Goal: Task Accomplishment & Management: Complete application form

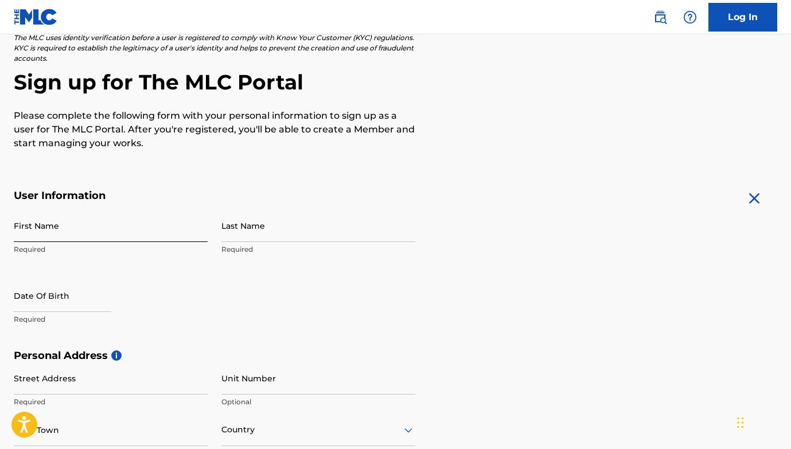
click at [102, 222] on input "First Name" at bounding box center [111, 225] width 194 height 33
type input "Hamoussa"
type input "[PERSON_NAME]"
type input "[GEOGRAPHIC_DATA]"
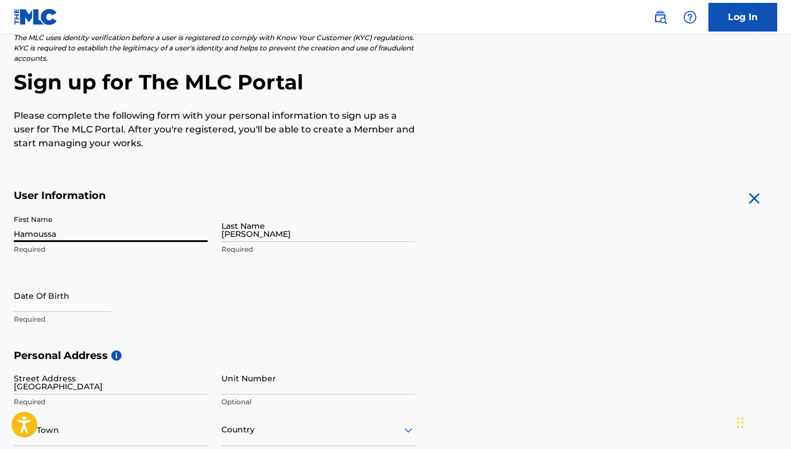
type input "[GEOGRAPHIC_DATA]"
type input "N155AA"
type input "44"
type input "7398"
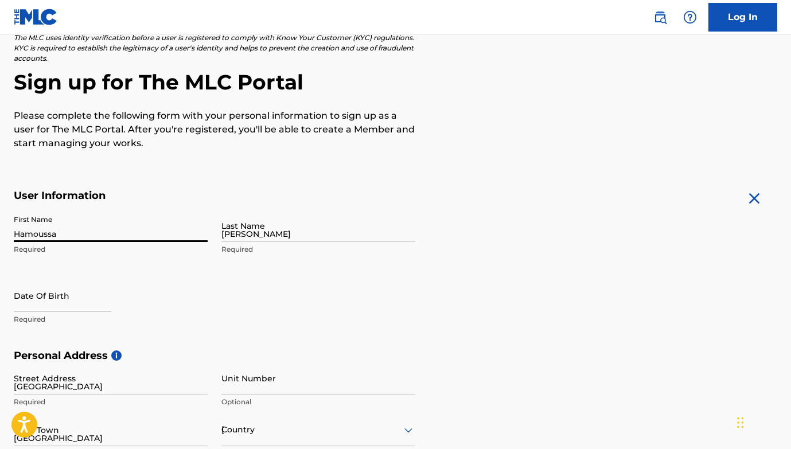
type input "153639"
type input "[EMAIL_ADDRESS][DOMAIN_NAME]"
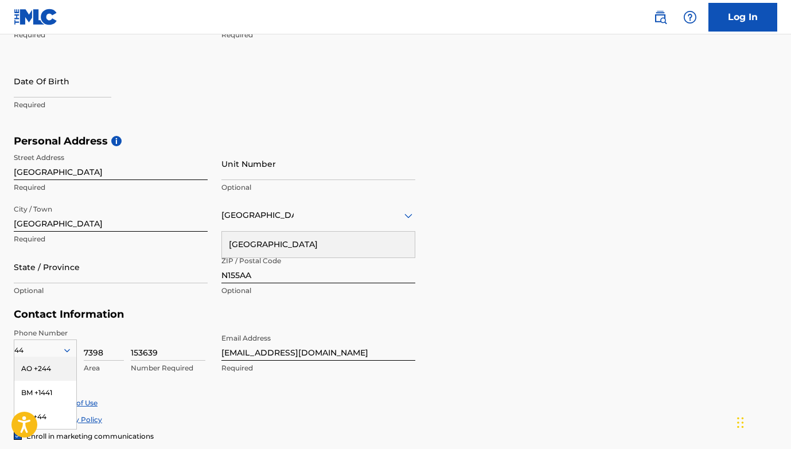
scroll to position [295, 0]
click at [271, 277] on input "N155AA" at bounding box center [318, 266] width 194 height 33
type input "N"
type input "E175BU"
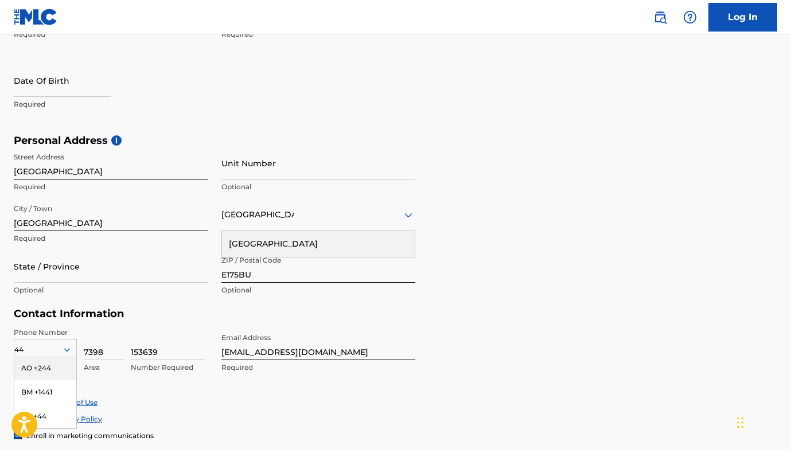
click at [261, 318] on h5 "Contact Information" at bounding box center [214, 313] width 401 height 13
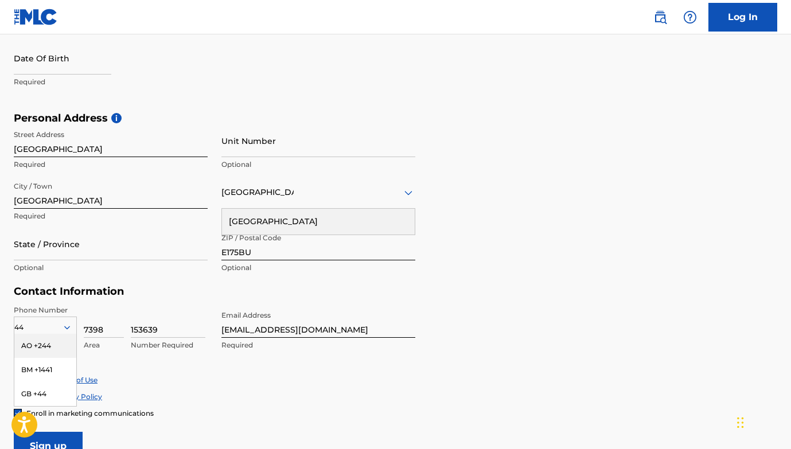
scroll to position [324, 0]
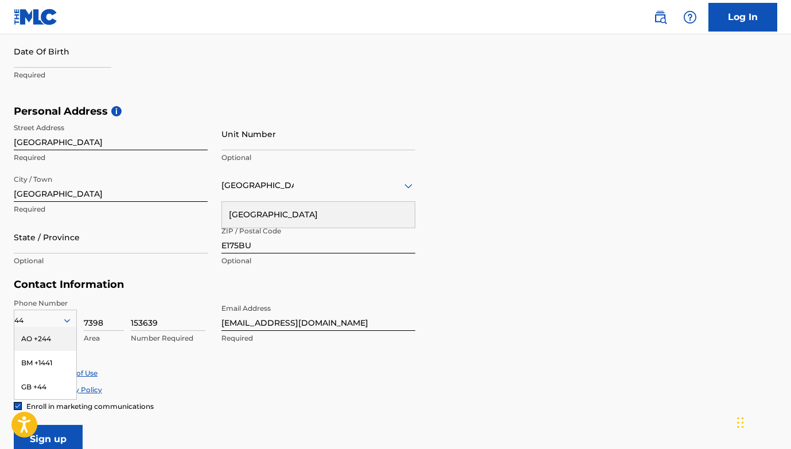
click at [205, 388] on div "Accept Privacy Policy" at bounding box center [395, 390] width 763 height 10
click at [65, 322] on icon at bounding box center [67, 320] width 10 height 10
click at [68, 316] on div "option , selected. Select is focused ,type to refine list, press Down to open t…" at bounding box center [45, 318] width 63 height 17
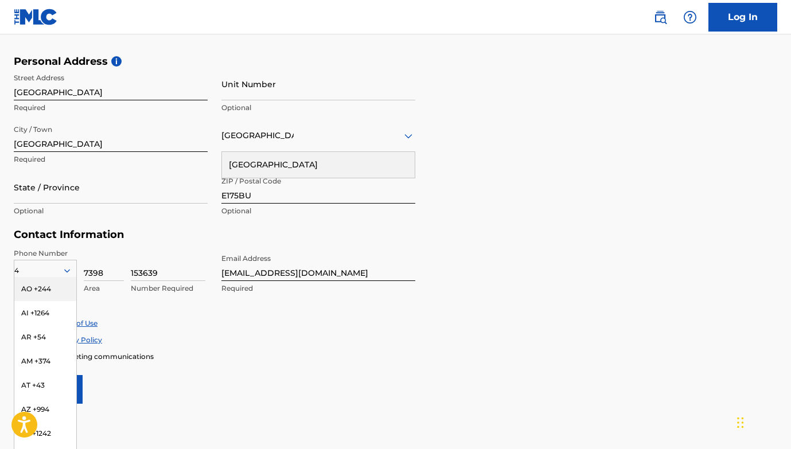
type input "44"
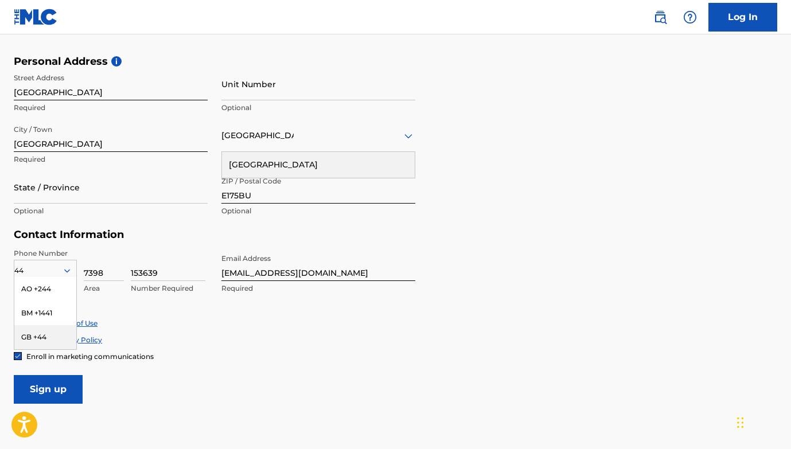
click at [51, 338] on div "GB +44" at bounding box center [45, 337] width 62 height 24
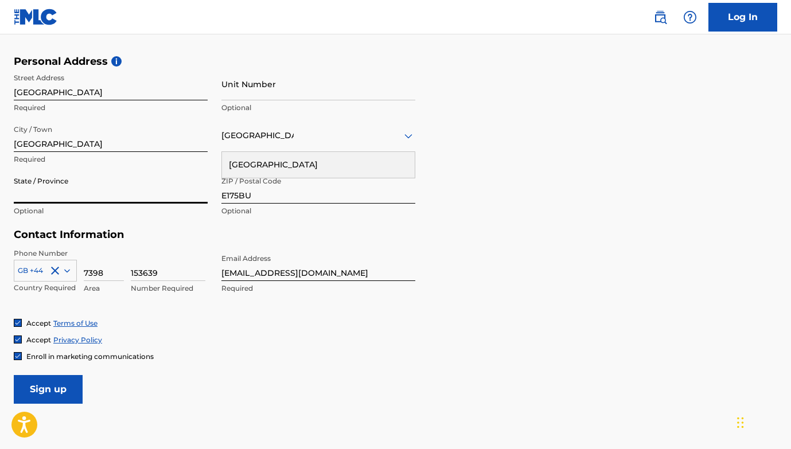
click at [61, 195] on input "State / Province" at bounding box center [111, 187] width 194 height 33
type input "W"
type input "W FOREST"
click at [233, 91] on input "Unit Number" at bounding box center [318, 84] width 194 height 33
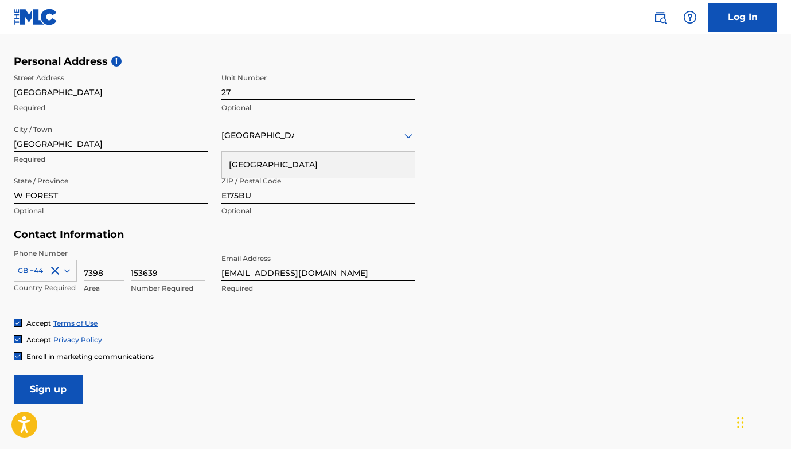
type input "27"
click at [144, 96] on input "[GEOGRAPHIC_DATA]" at bounding box center [111, 84] width 194 height 33
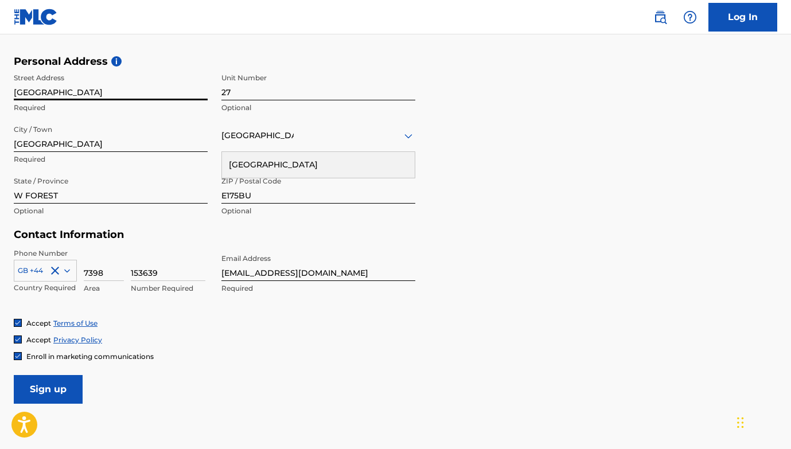
drag, startPoint x: 74, startPoint y: 93, endPoint x: 4, endPoint y: 89, distance: 70.1
click at [4, 89] on div "The MLC uses identity verification before a user is registered to comply with K…" at bounding box center [395, 71] width 791 height 665
drag, startPoint x: 120, startPoint y: 96, endPoint x: 115, endPoint y: 92, distance: 6.1
click at [120, 96] on input "[GEOGRAPHIC_DATA]" at bounding box center [111, 84] width 194 height 33
click at [99, 84] on input "[GEOGRAPHIC_DATA]" at bounding box center [111, 84] width 194 height 33
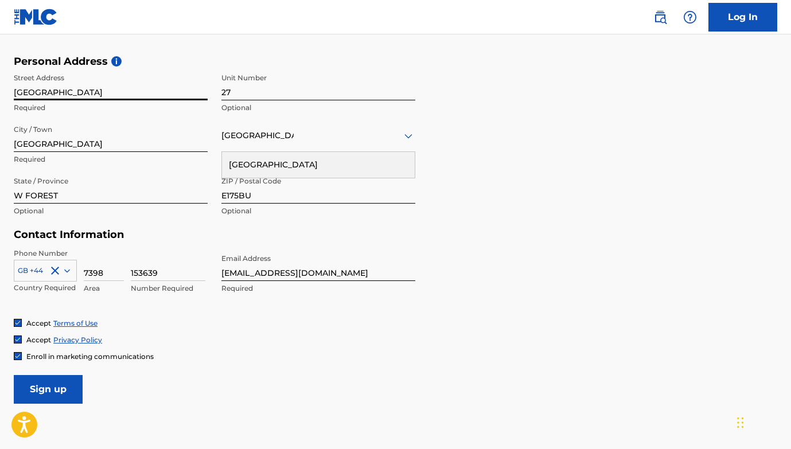
drag, startPoint x: 88, startPoint y: 91, endPoint x: 71, endPoint y: 89, distance: 17.3
click at [87, 91] on input "[GEOGRAPHIC_DATA]" at bounding box center [111, 84] width 194 height 33
click at [65, 89] on input "[GEOGRAPHIC_DATA]" at bounding box center [111, 84] width 194 height 33
click at [67, 89] on input "[GEOGRAPHIC_DATA]" at bounding box center [111, 84] width 194 height 33
click at [117, 199] on input "W FOREST" at bounding box center [111, 187] width 194 height 33
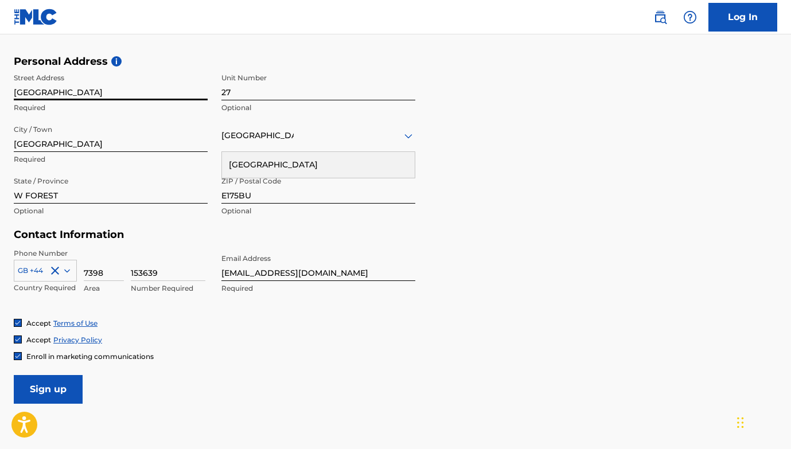
click at [73, 96] on input "[GEOGRAPHIC_DATA]" at bounding box center [111, 84] width 194 height 33
click at [74, 96] on input "[GEOGRAPHIC_DATA]" at bounding box center [111, 84] width 194 height 33
type input "w"
click at [49, 89] on input "[GEOGRAPHIC_DATA]" at bounding box center [111, 84] width 194 height 33
type input "[GEOGRAPHIC_DATA]"
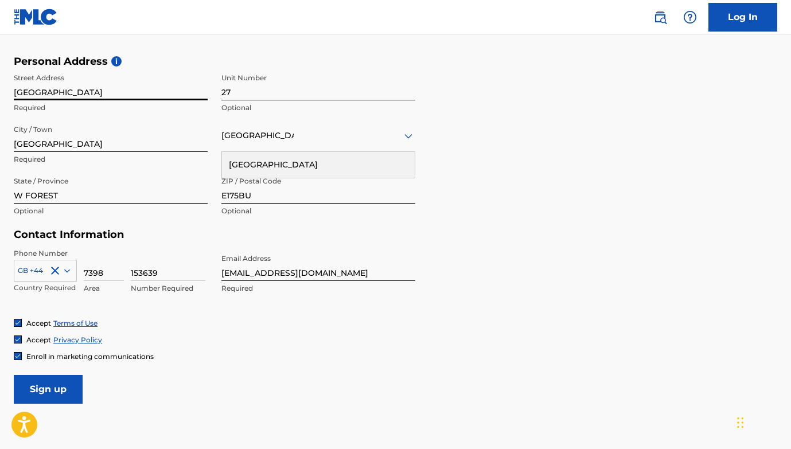
click at [143, 120] on input "[GEOGRAPHIC_DATA]" at bounding box center [111, 135] width 194 height 33
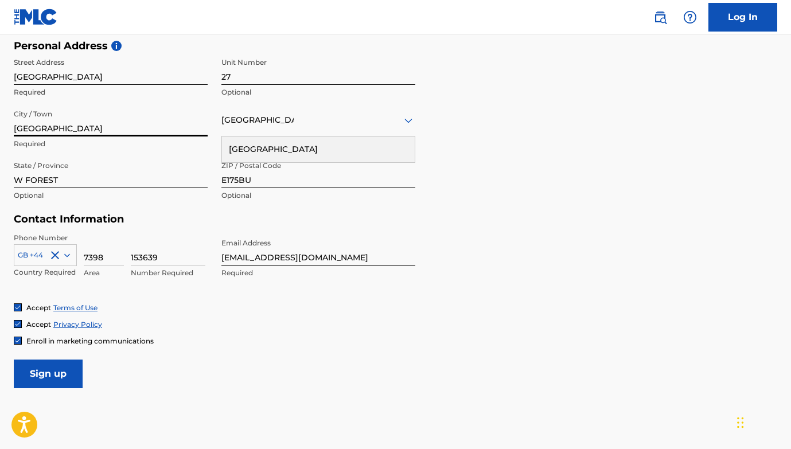
scroll to position [447, 0]
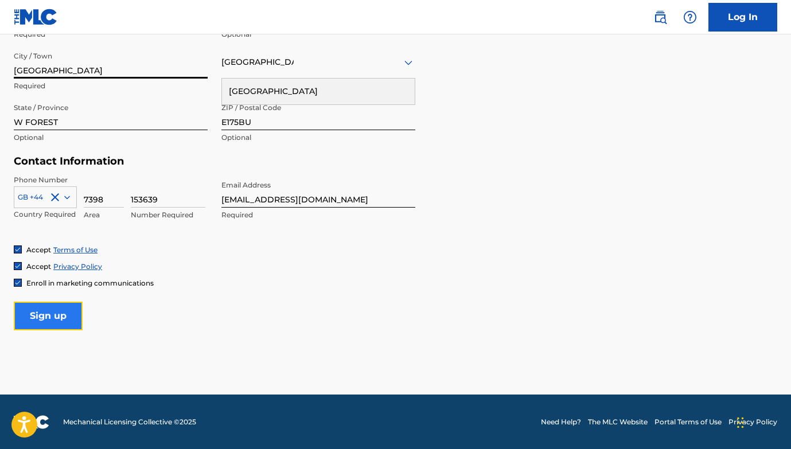
click at [57, 316] on input "Sign up" at bounding box center [48, 316] width 69 height 29
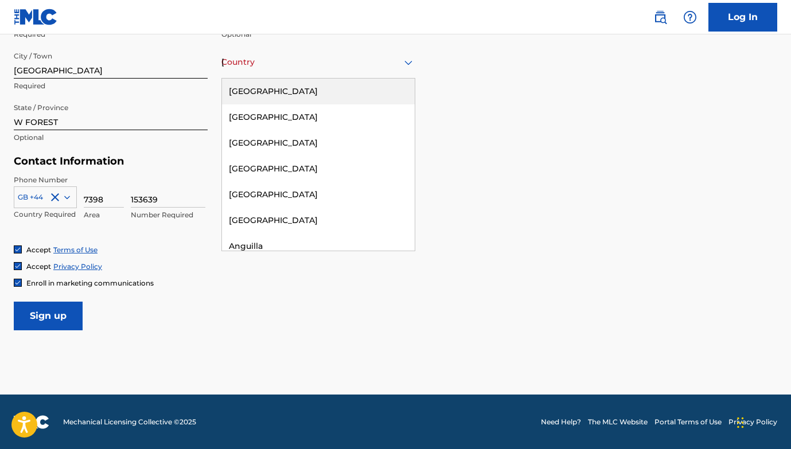
click at [331, 71] on div "Country [GEOGRAPHIC_DATA]" at bounding box center [318, 62] width 194 height 33
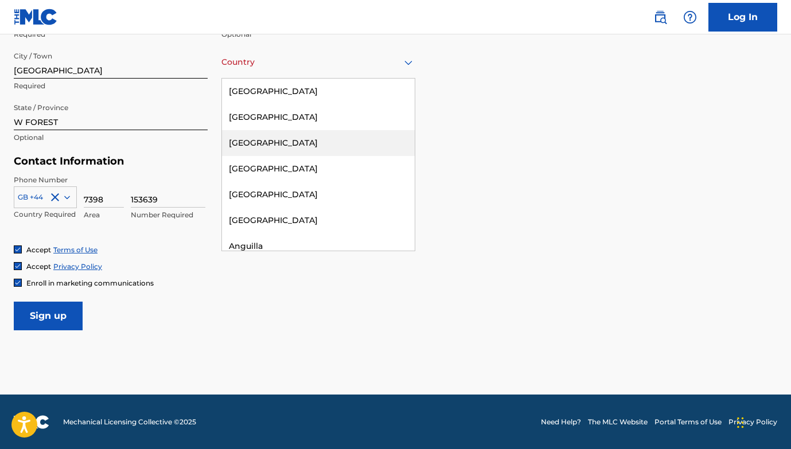
type input "U"
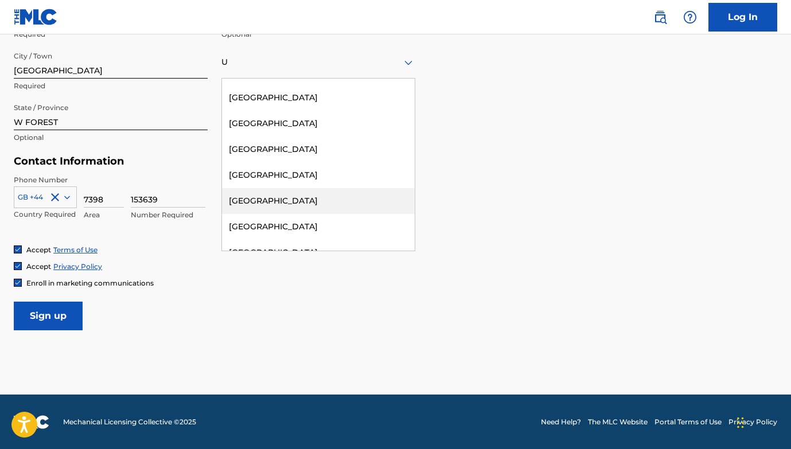
scroll to position [1826, 0]
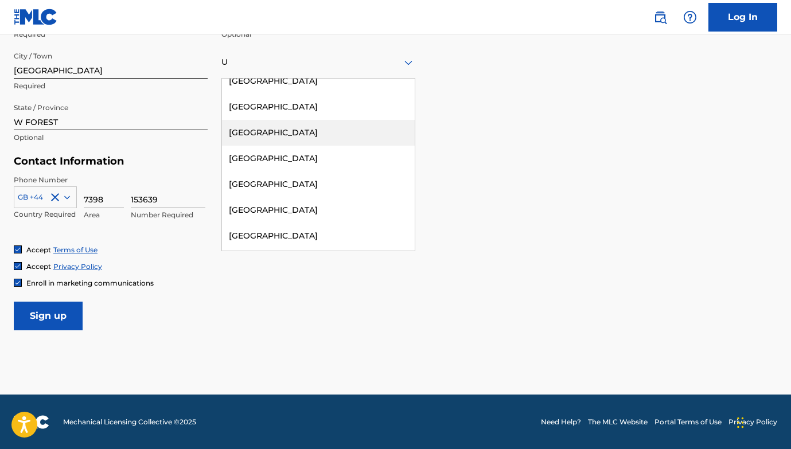
click at [322, 120] on div "[GEOGRAPHIC_DATA]" at bounding box center [318, 133] width 193 height 26
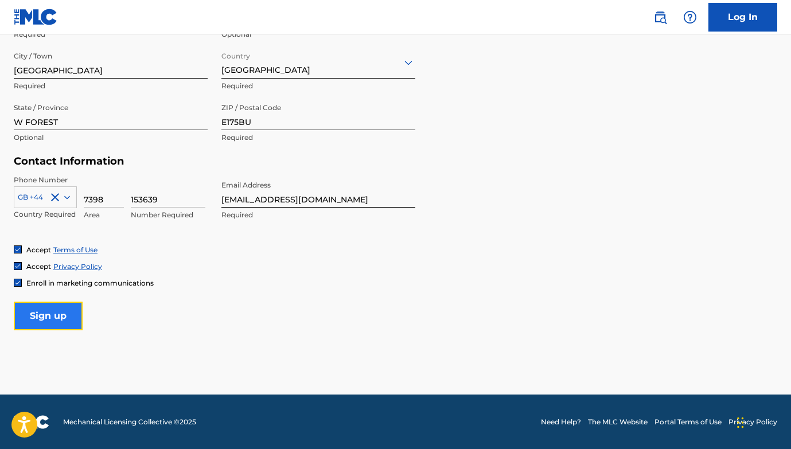
drag, startPoint x: 52, startPoint y: 315, endPoint x: 60, endPoint y: 313, distance: 8.8
click at [53, 314] on input "Sign up" at bounding box center [48, 316] width 69 height 29
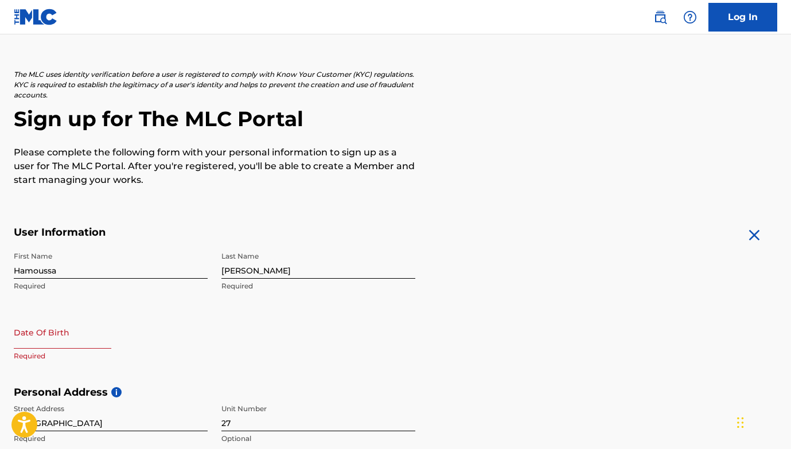
scroll to position [88, 0]
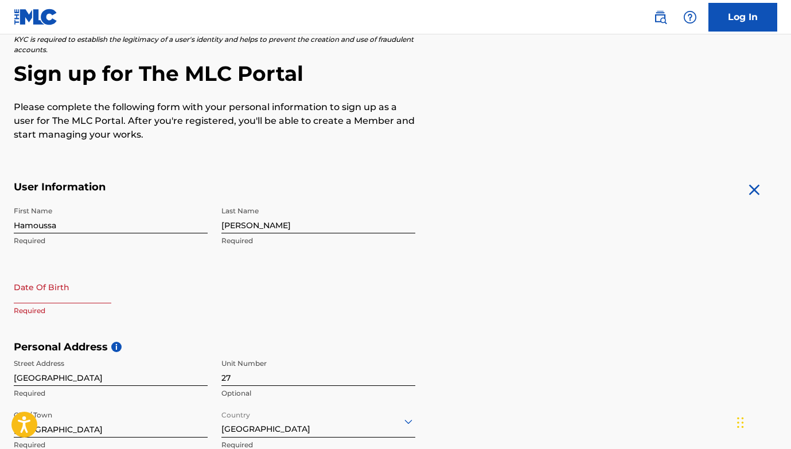
click at [64, 288] on input "text" at bounding box center [62, 287] width 97 height 33
select select "9"
select select "2025"
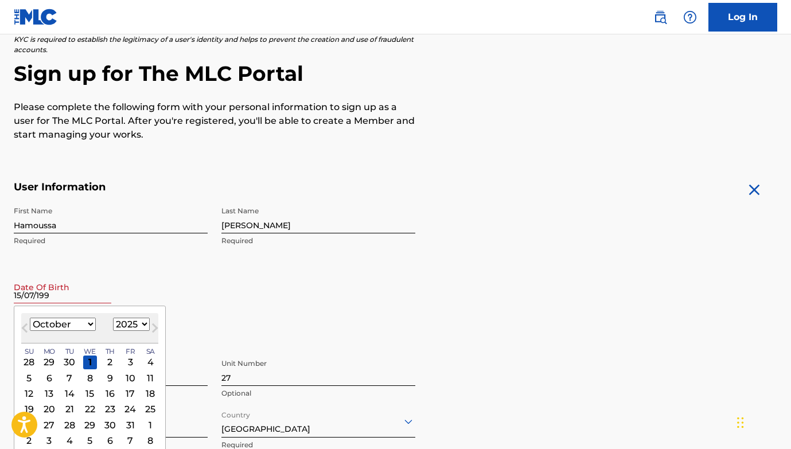
type input "[DATE]"
click at [221, 300] on div "First Name Hamoussa Required Last Name [PERSON_NAME] Required Date Of Birth [DE…" at bounding box center [214, 271] width 401 height 140
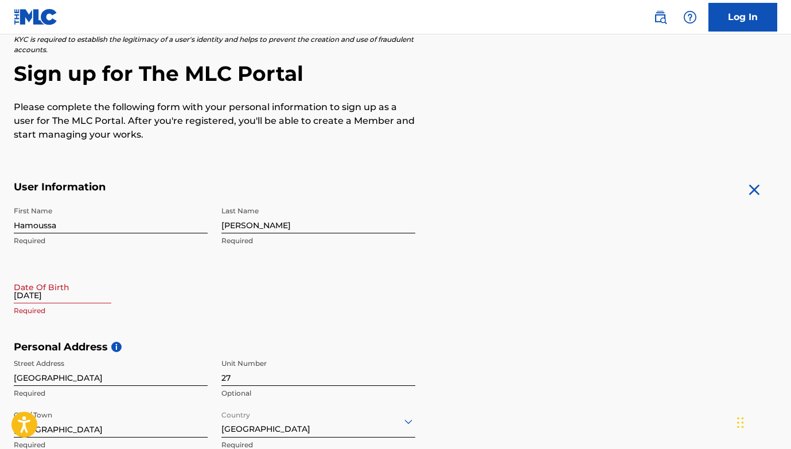
click at [83, 294] on input "[DATE]" at bounding box center [62, 287] width 97 height 33
select select "9"
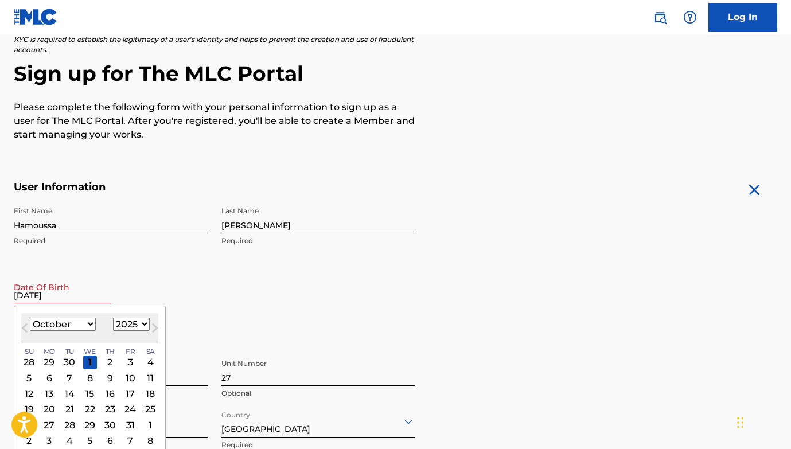
click at [129, 318] on select "1900 1901 1902 1903 1904 1905 1906 1907 1908 1909 1910 1911 1912 1913 1914 1915…" at bounding box center [131, 324] width 37 height 13
select select "1997"
click at [69, 323] on select "January February March April May June July August September October November De…" at bounding box center [63, 324] width 66 height 13
select select "6"
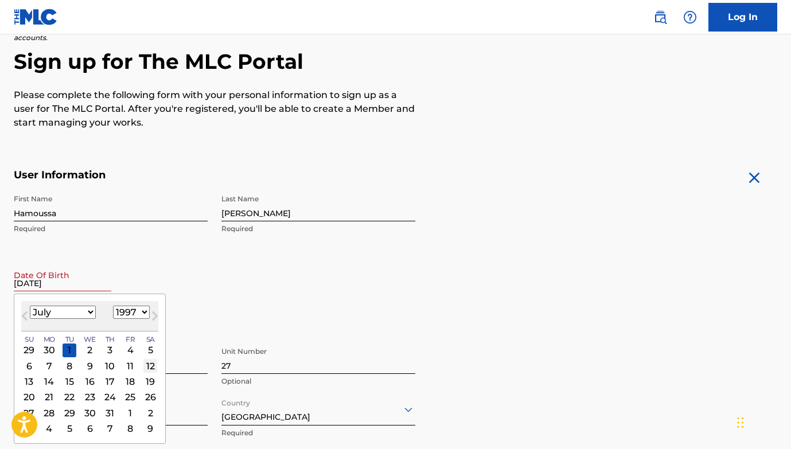
scroll to position [108, 0]
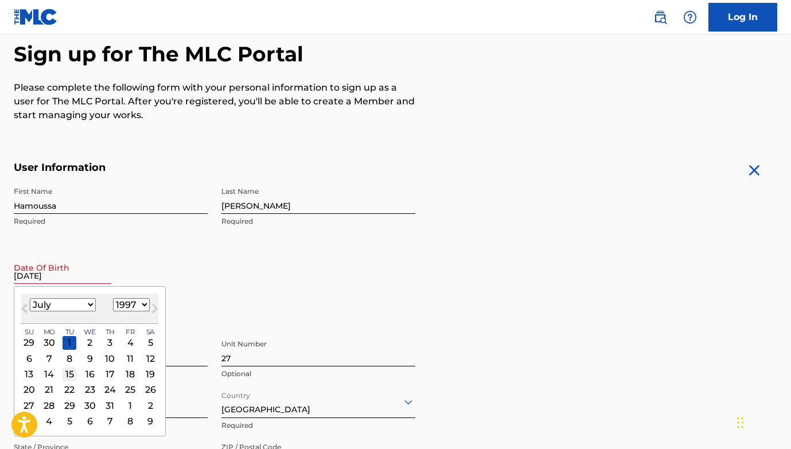
click at [72, 375] on div "15" at bounding box center [69, 374] width 14 height 14
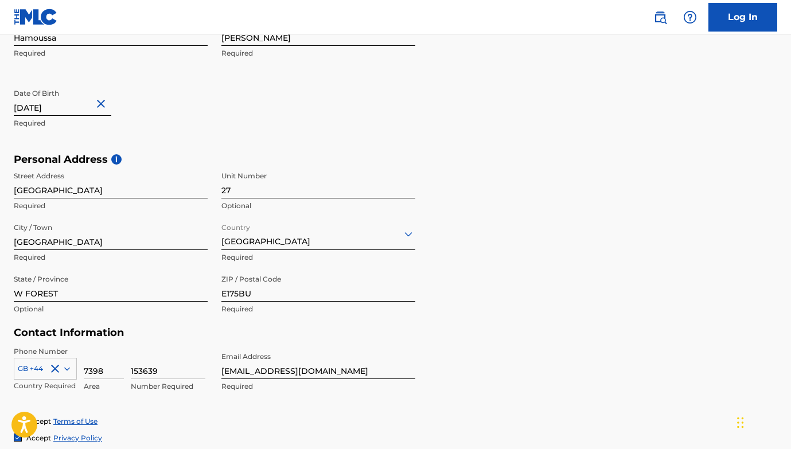
scroll to position [355, 0]
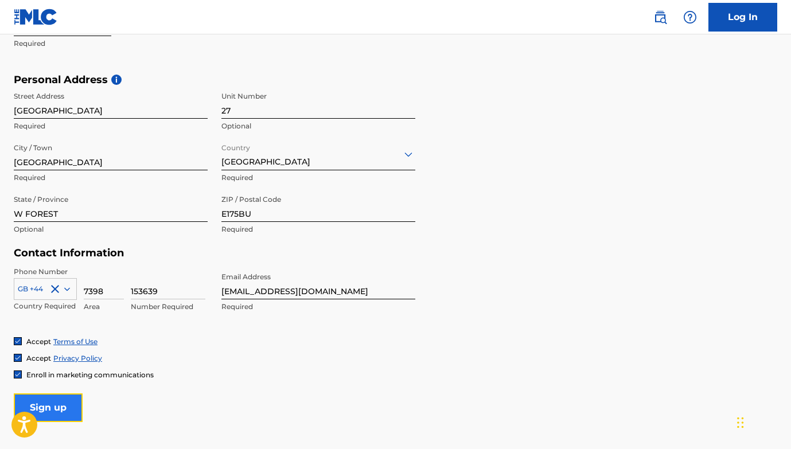
click at [56, 398] on input "Sign up" at bounding box center [48, 407] width 69 height 29
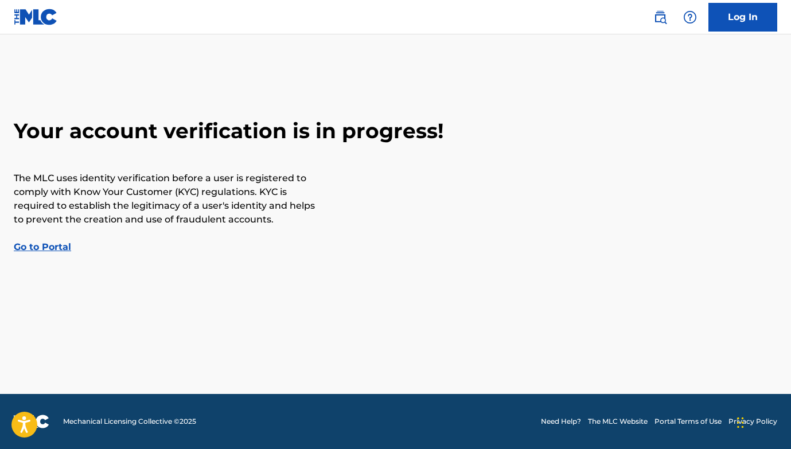
click at [54, 253] on div "Your account verification is in progress! The MLC uses identity verification be…" at bounding box center [395, 186] width 791 height 136
click at [57, 247] on link "Go to Portal" at bounding box center [42, 246] width 57 height 11
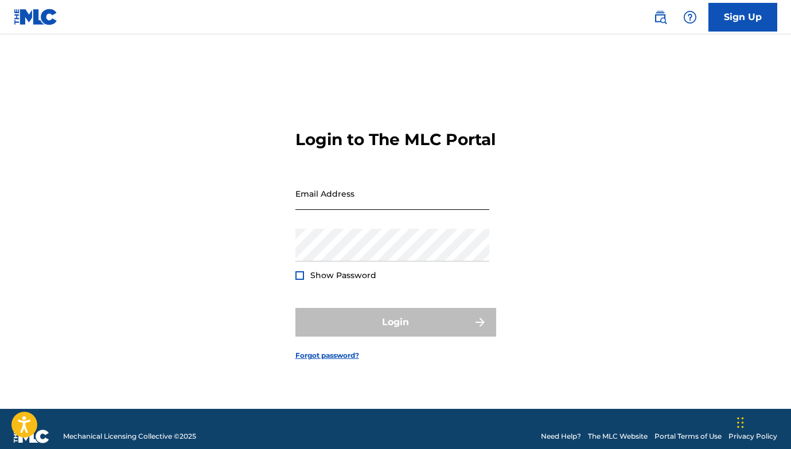
drag, startPoint x: 294, startPoint y: 202, endPoint x: 343, endPoint y: 201, distance: 48.7
click at [303, 201] on div "Login to The MLC Portal Email Address Password Show Password Login Forgot passw…" at bounding box center [395, 236] width 791 height 346
click at [343, 201] on input "Email Address" at bounding box center [392, 193] width 194 height 33
type input "[EMAIL_ADDRESS][DOMAIN_NAME]"
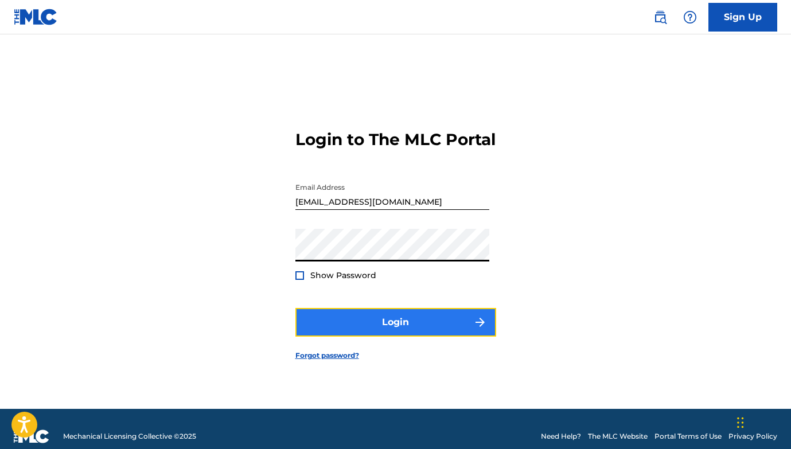
click at [399, 335] on button "Login" at bounding box center [395, 322] width 201 height 29
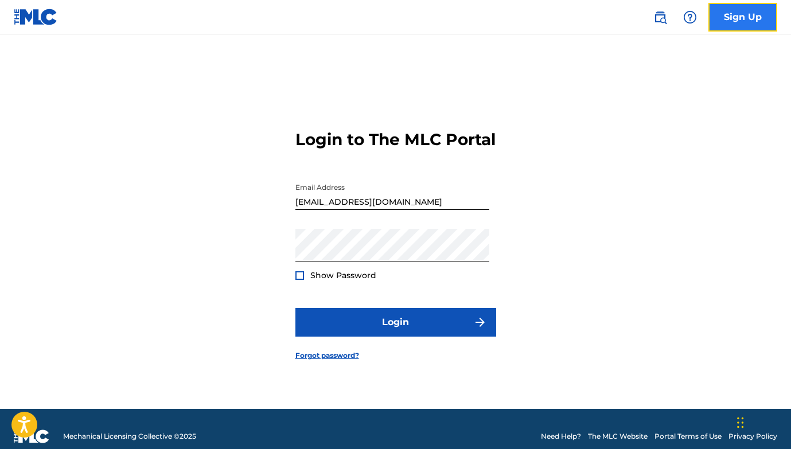
click at [741, 12] on link "Sign Up" at bounding box center [742, 17] width 69 height 29
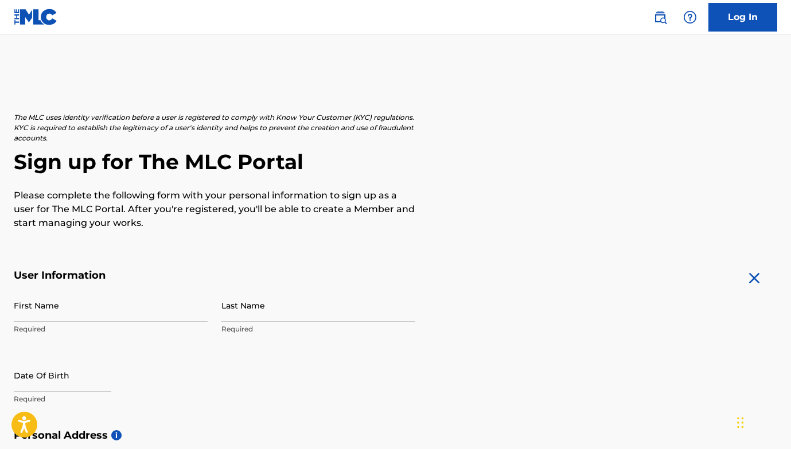
click at [655, 261] on div "The MLC uses identity verification before a user is registered to comply with K…" at bounding box center [395, 444] width 791 height 665
click at [722, 14] on link "Log In" at bounding box center [742, 17] width 69 height 29
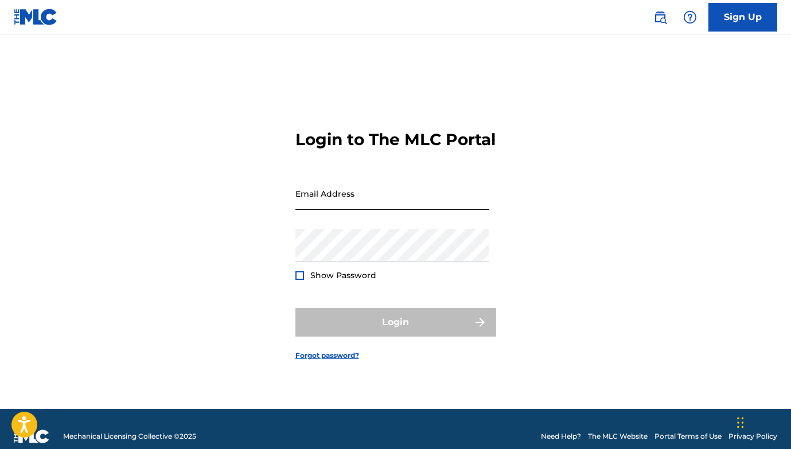
click at [409, 210] on input "Email Address" at bounding box center [392, 193] width 194 height 33
type input "[EMAIL_ADDRESS][DOMAIN_NAME]"
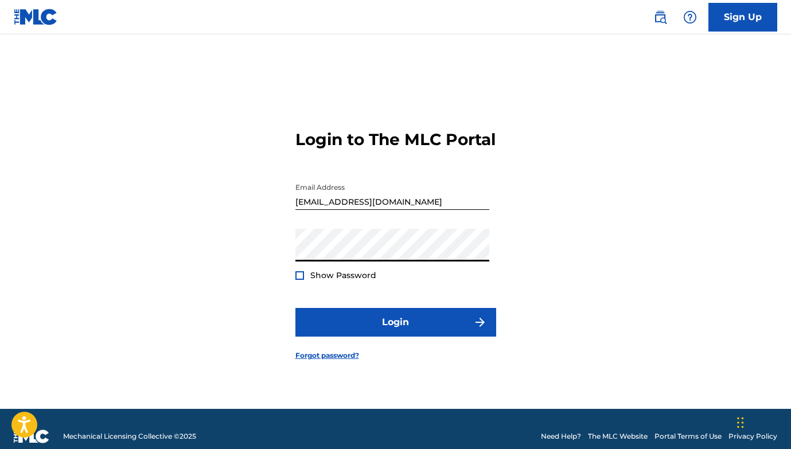
click at [299, 280] on div at bounding box center [299, 275] width 9 height 9
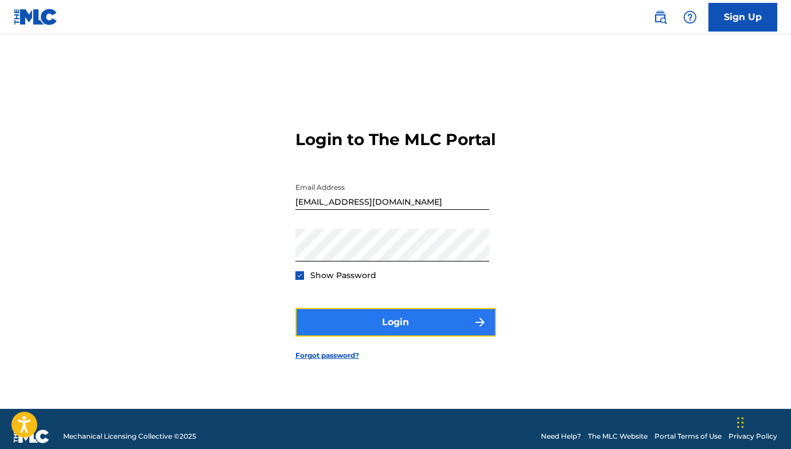
click at [352, 337] on button "Login" at bounding box center [395, 322] width 201 height 29
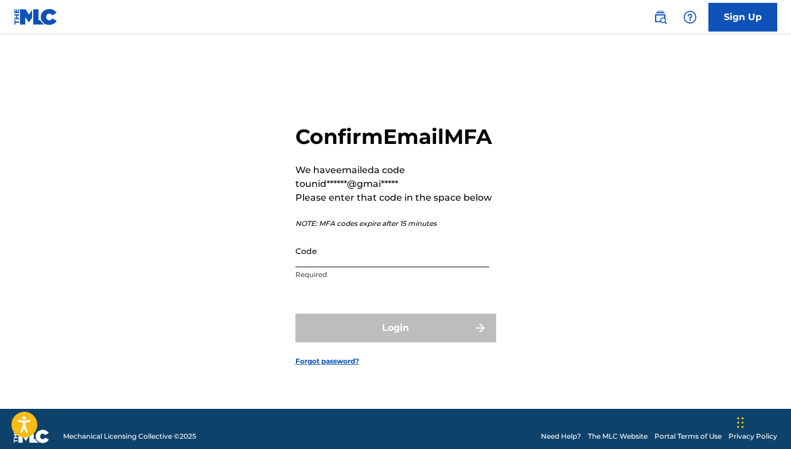
click at [343, 267] on input "Code" at bounding box center [392, 250] width 194 height 33
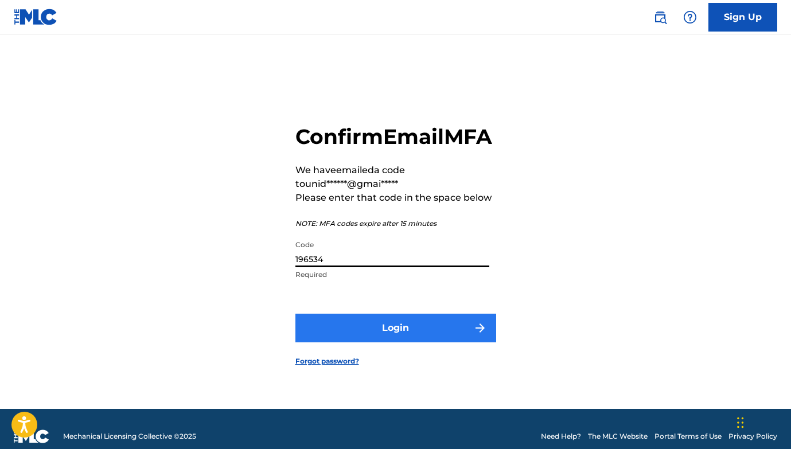
type input "196534"
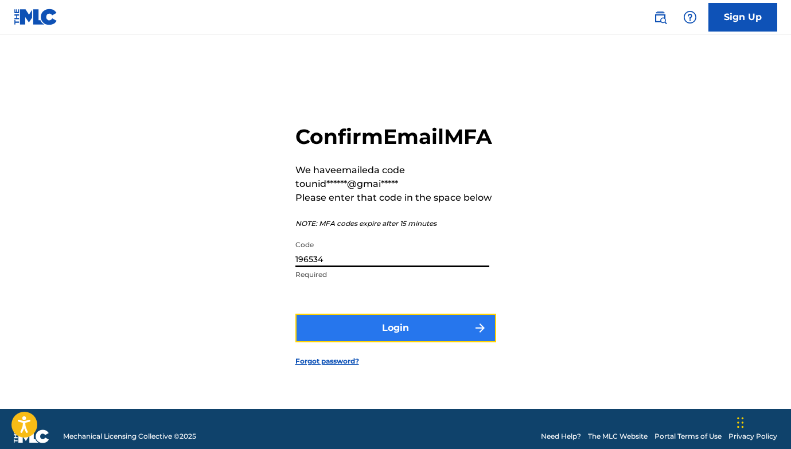
click at [368, 335] on button "Login" at bounding box center [395, 328] width 201 height 29
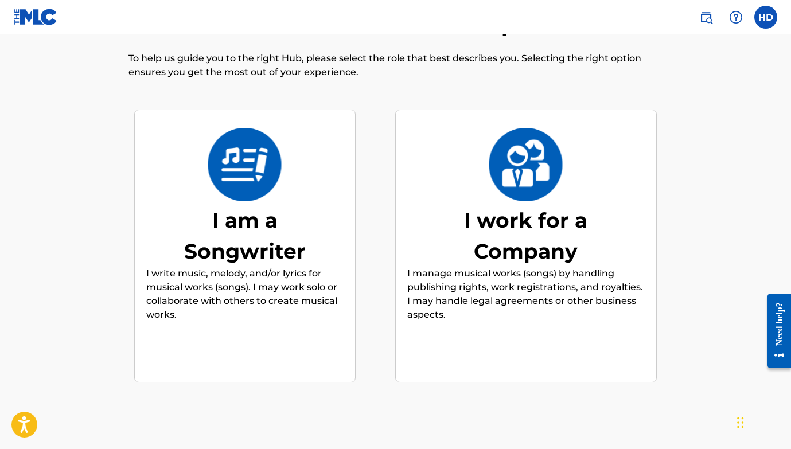
click at [259, 223] on div "I am a Songwriter" at bounding box center [245, 236] width 172 height 62
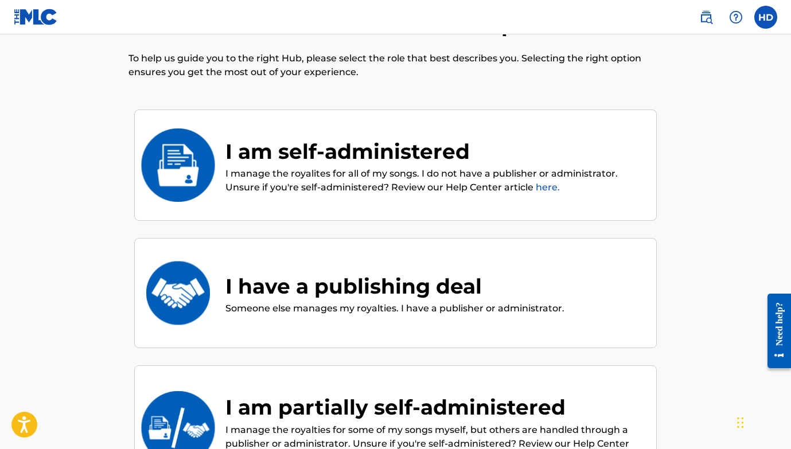
click at [531, 170] on p "I manage the royalites for all of my songs. I do not have a publisher or admini…" at bounding box center [434, 181] width 419 height 28
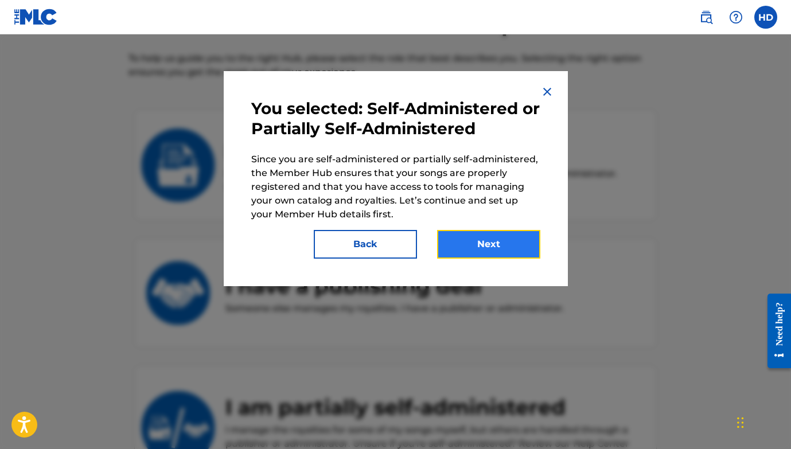
click at [534, 234] on button "Next" at bounding box center [488, 244] width 103 height 29
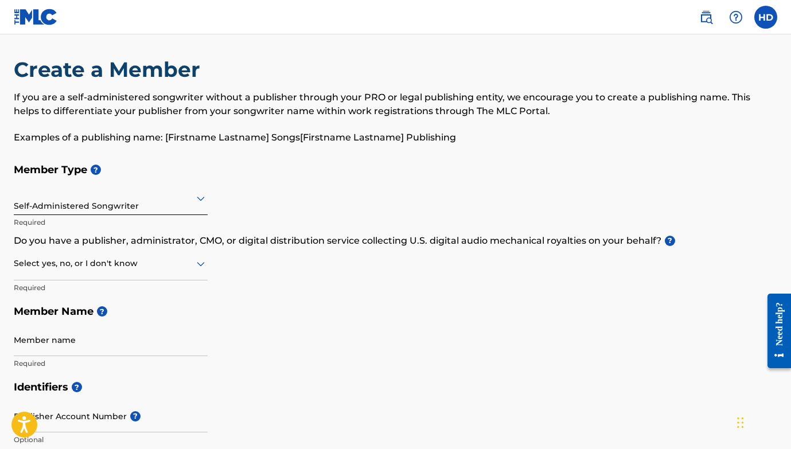
scroll to position [7, 0]
click at [190, 263] on div at bounding box center [111, 263] width 194 height 14
click at [126, 297] on div "Yes" at bounding box center [110, 293] width 193 height 26
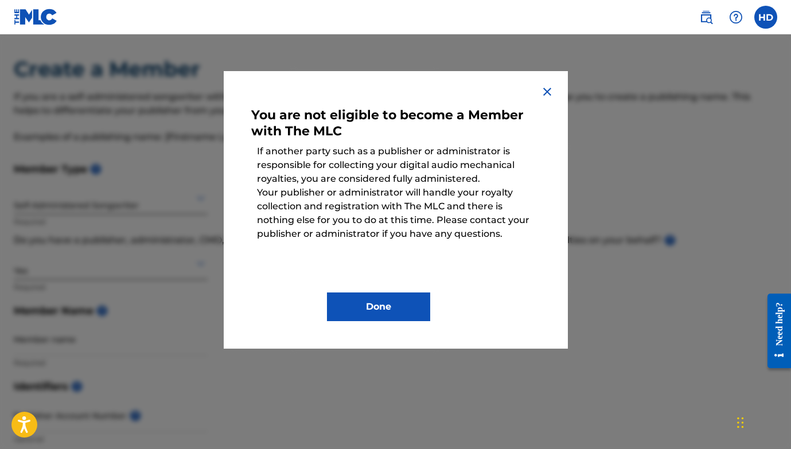
click at [541, 91] on img at bounding box center [547, 92] width 14 height 14
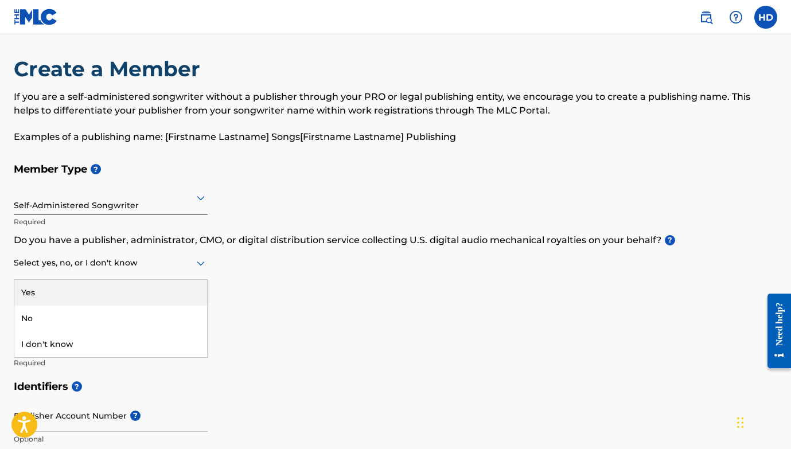
click at [170, 261] on div at bounding box center [111, 263] width 194 height 14
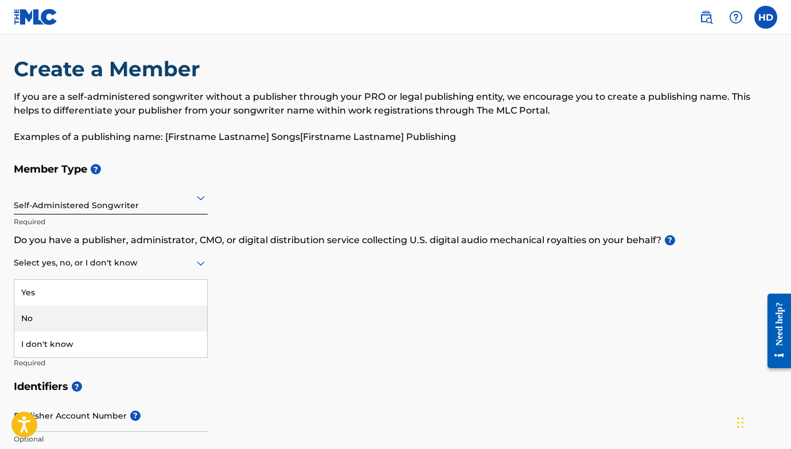
click at [103, 314] on div "No" at bounding box center [110, 319] width 193 height 26
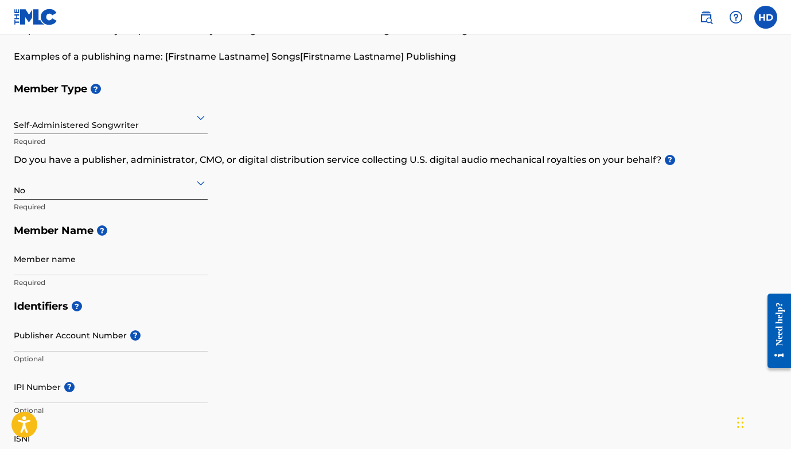
scroll to position [89, 0]
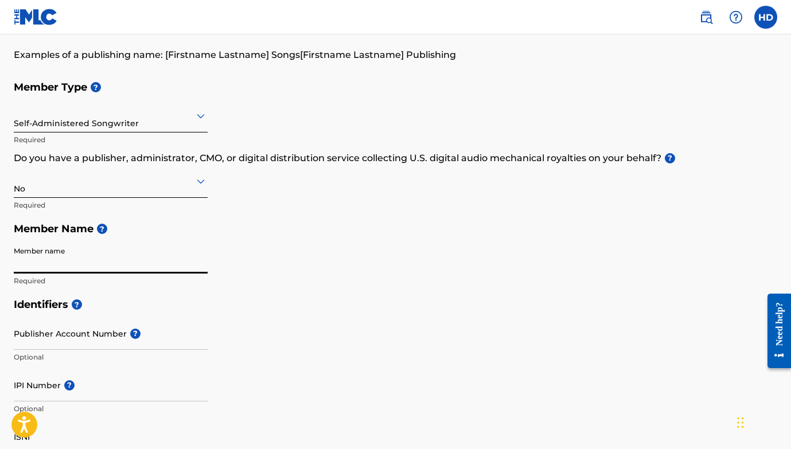
click at [134, 266] on input "Member name" at bounding box center [111, 257] width 194 height 33
type input "Hamoussa Diane Dabo"
type input "[GEOGRAPHIC_DATA]"
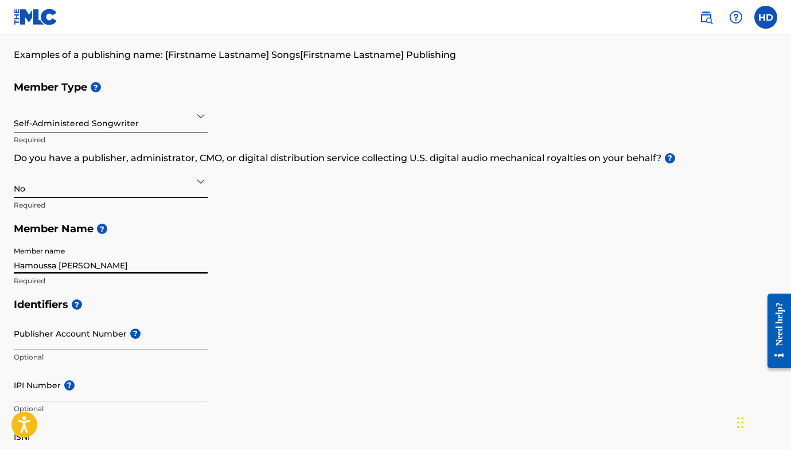
type input "N155AA"
type input "44"
type input "7398"
type input "153639"
type input "[EMAIL_ADDRESS][DOMAIN_NAME]"
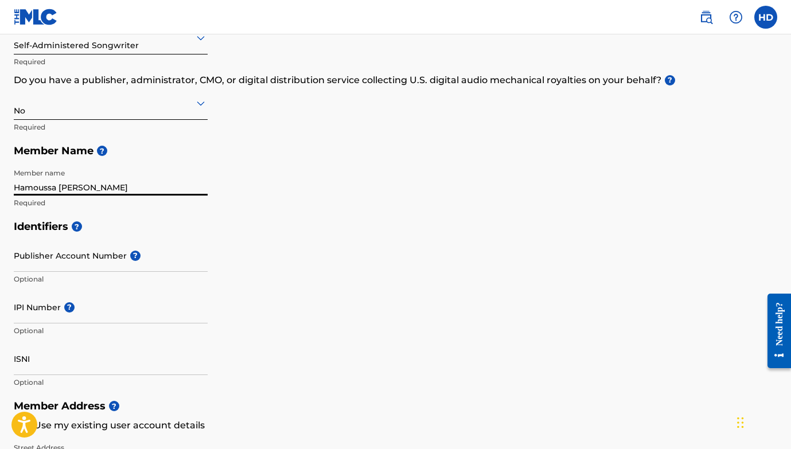
scroll to position [167, 0]
click at [169, 296] on input "IPI Number ?" at bounding box center [111, 306] width 194 height 33
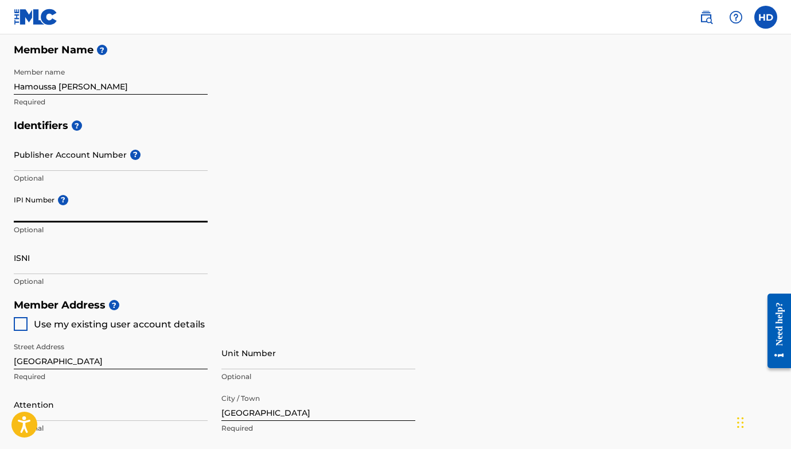
scroll to position [306, 0]
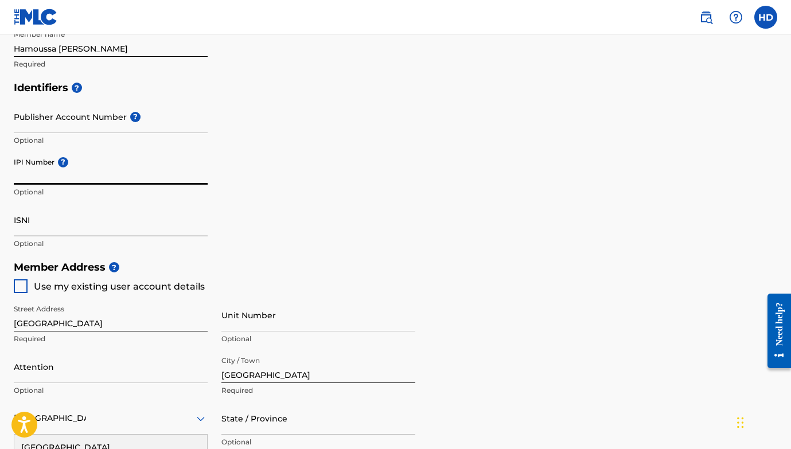
click at [132, 231] on input "ISNI" at bounding box center [111, 220] width 194 height 33
click at [26, 288] on div at bounding box center [21, 286] width 14 height 14
type input "[GEOGRAPHIC_DATA]"
type input "W FOREST"
type input "E175BU"
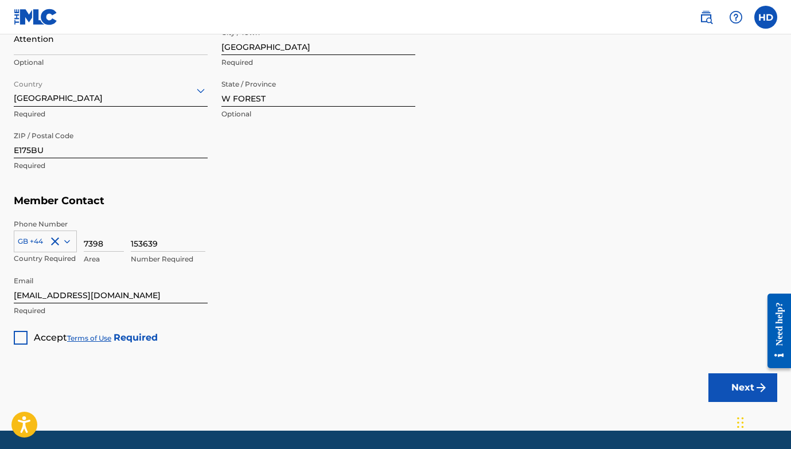
scroll to position [635, 0]
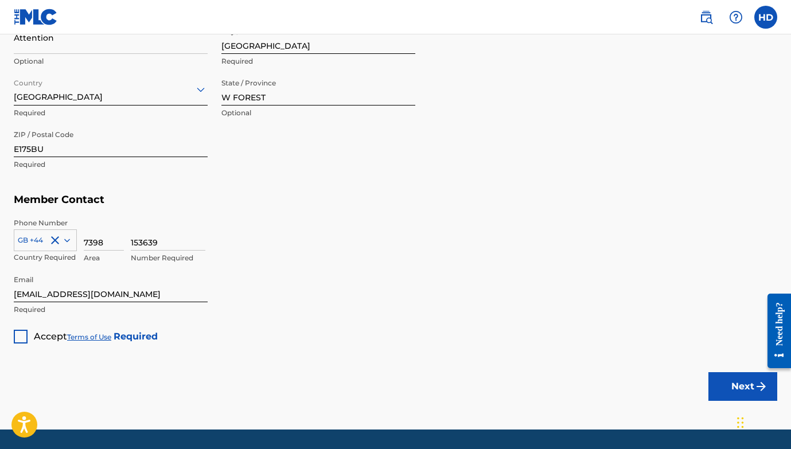
click at [24, 330] on div at bounding box center [21, 337] width 14 height 14
click at [734, 384] on button "Next" at bounding box center [742, 386] width 69 height 29
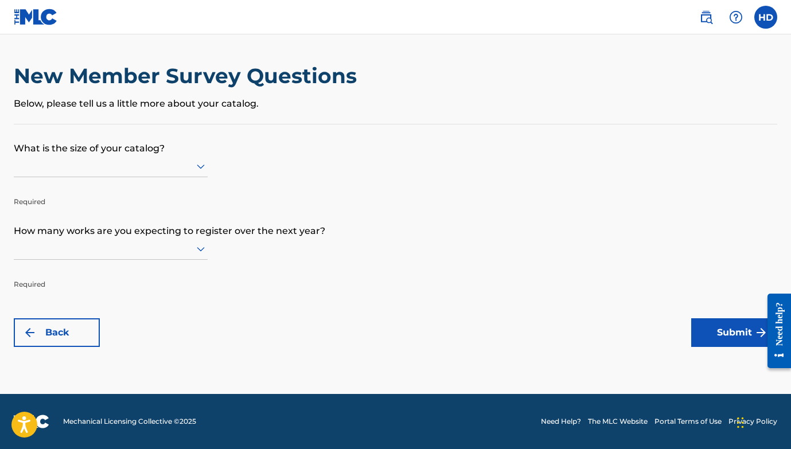
click at [174, 170] on div at bounding box center [111, 166] width 194 height 14
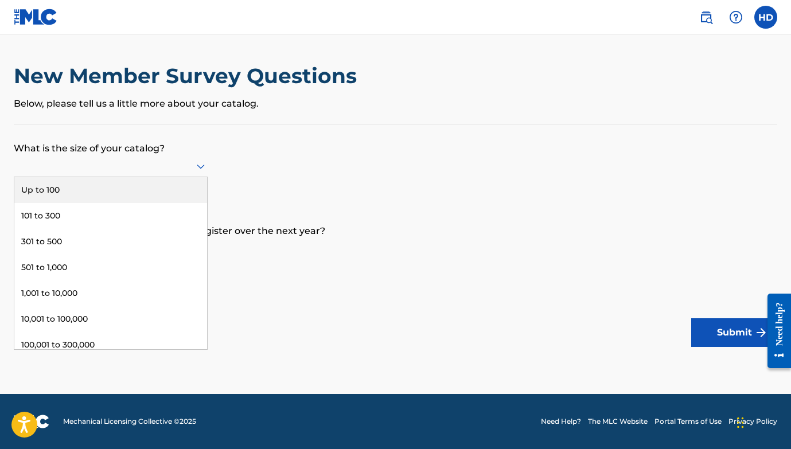
click at [159, 190] on div "Up to 100" at bounding box center [110, 190] width 193 height 26
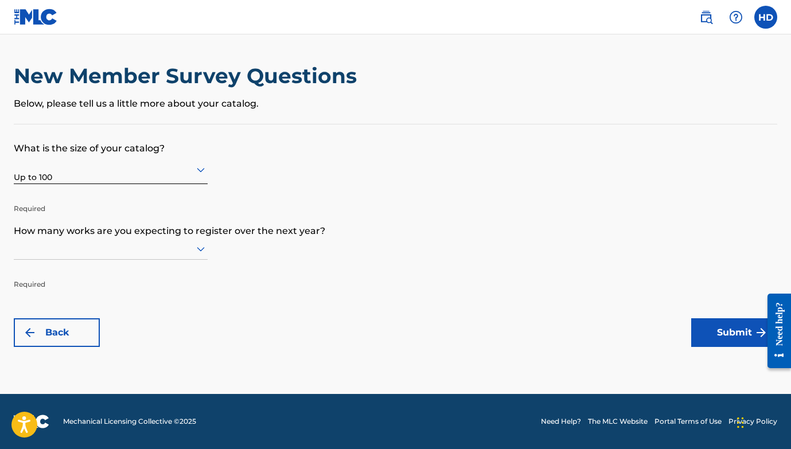
click at [192, 254] on div at bounding box center [111, 248] width 194 height 14
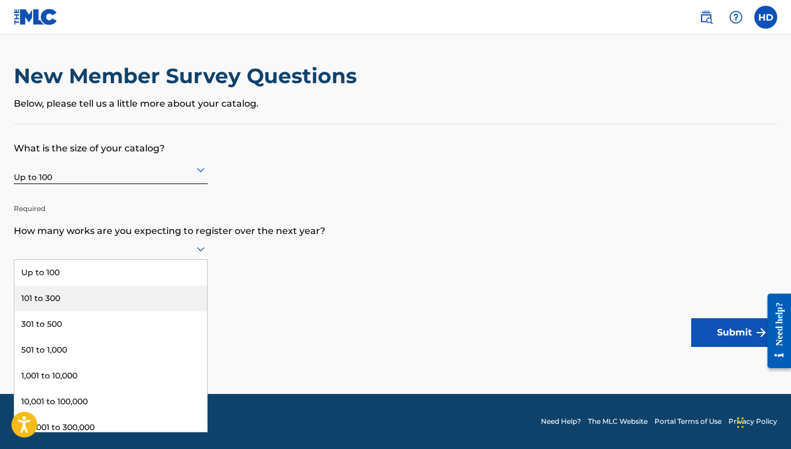
click at [139, 306] on div "101 to 300" at bounding box center [110, 298] width 193 height 26
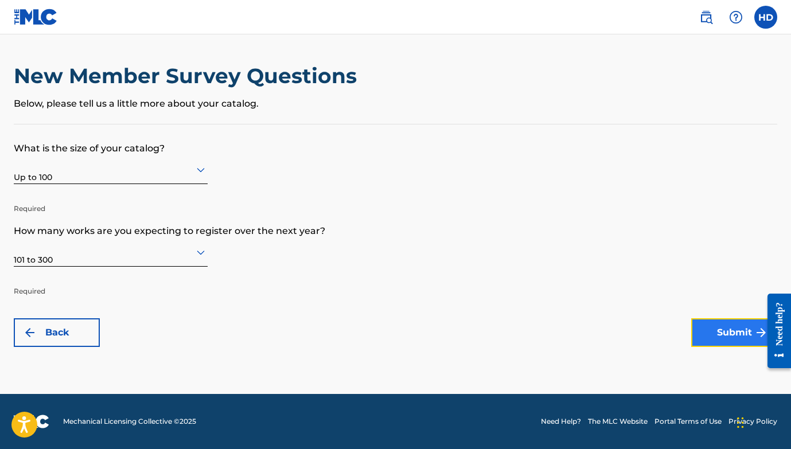
click at [739, 335] on button "Submit" at bounding box center [734, 332] width 86 height 29
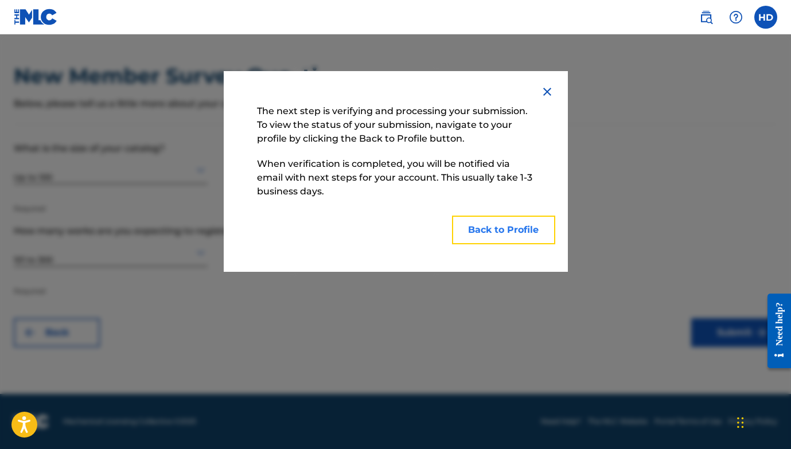
click at [531, 236] on button "Back to Profile" at bounding box center [503, 230] width 103 height 29
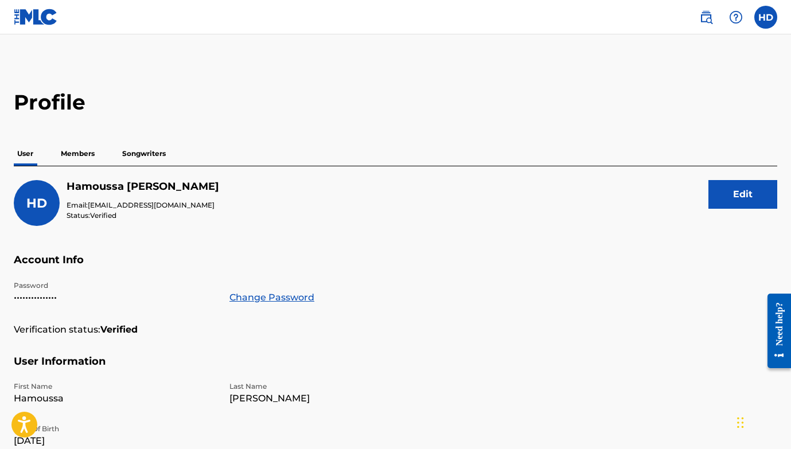
scroll to position [2, 0]
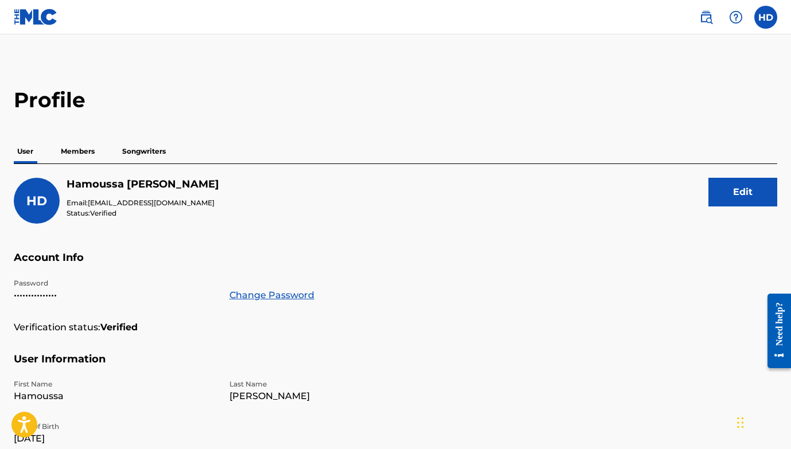
click at [134, 152] on p "Songwriters" at bounding box center [144, 151] width 50 height 24
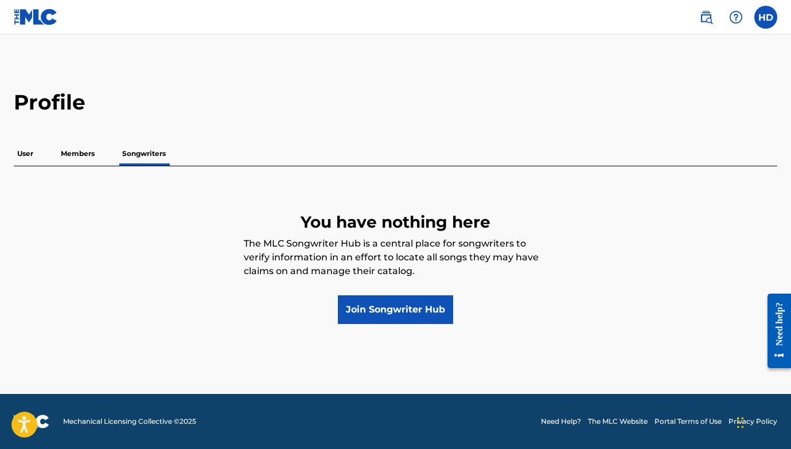
click at [76, 152] on p "Members" at bounding box center [77, 154] width 41 height 24
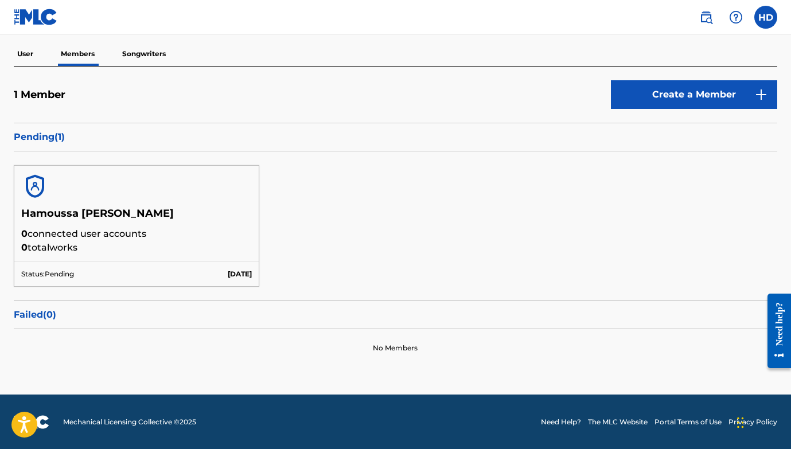
scroll to position [7, 0]
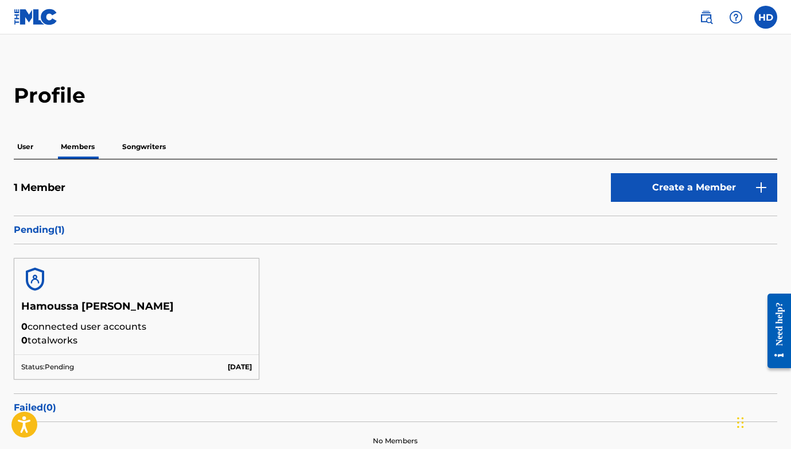
click at [155, 144] on p "Songwriters" at bounding box center [144, 147] width 50 height 24
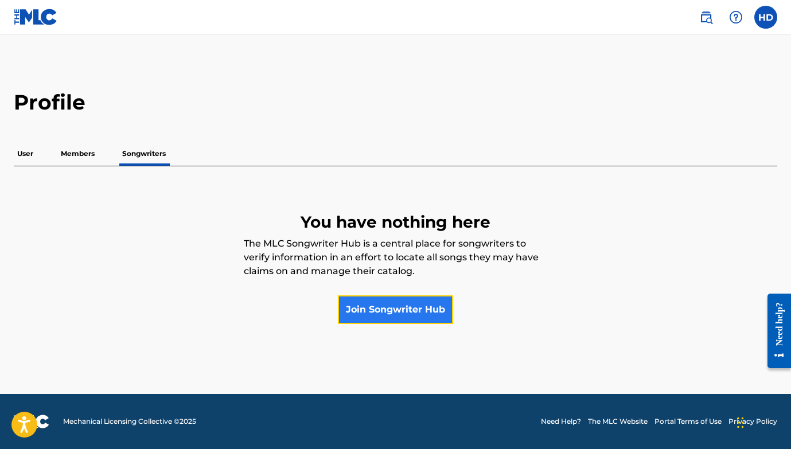
click at [397, 300] on link "Join Songwriter Hub" at bounding box center [395, 309] width 115 height 29
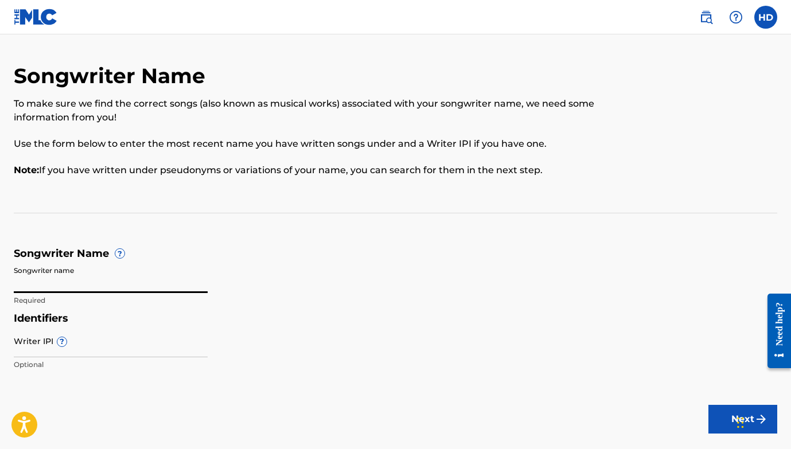
click at [135, 277] on input "Songwriter name" at bounding box center [111, 276] width 194 height 33
type input "45.HD"
click at [315, 313] on h5 "Identifiers" at bounding box center [395, 318] width 763 height 13
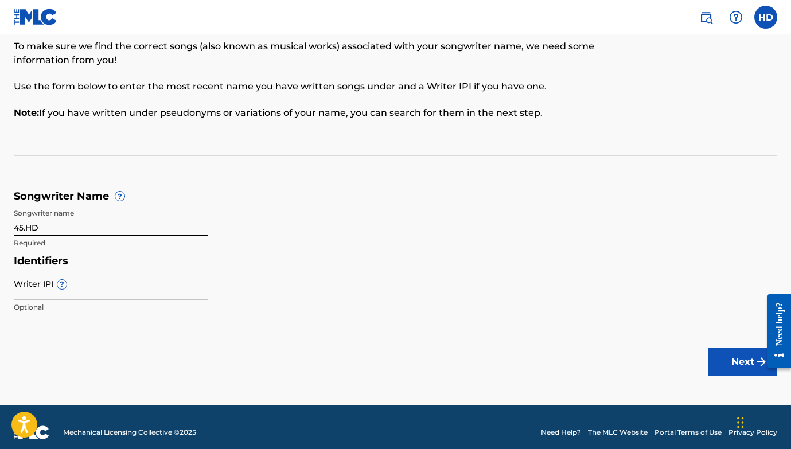
scroll to position [68, 0]
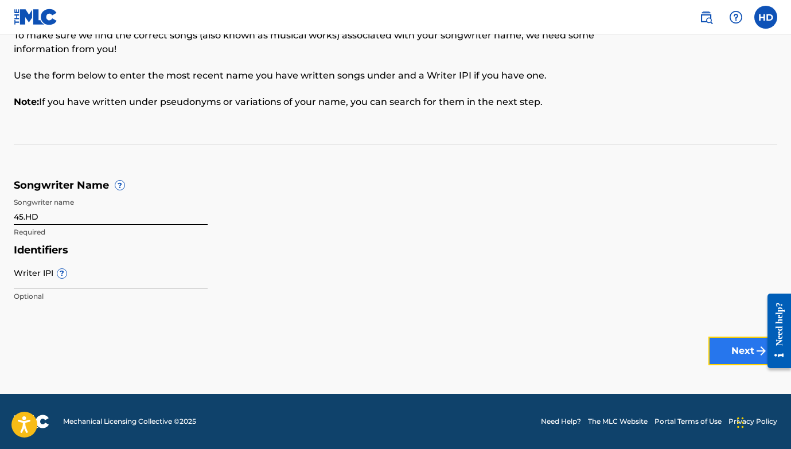
click at [736, 349] on button "Next" at bounding box center [742, 351] width 69 height 29
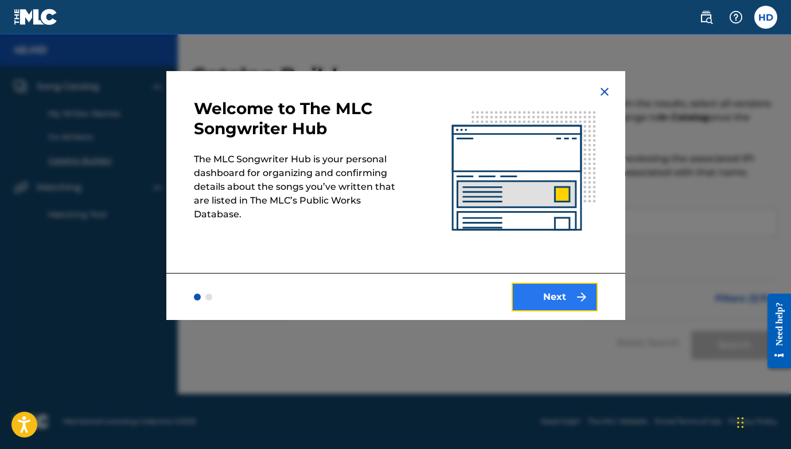
click at [564, 301] on button "Next" at bounding box center [554, 297] width 86 height 29
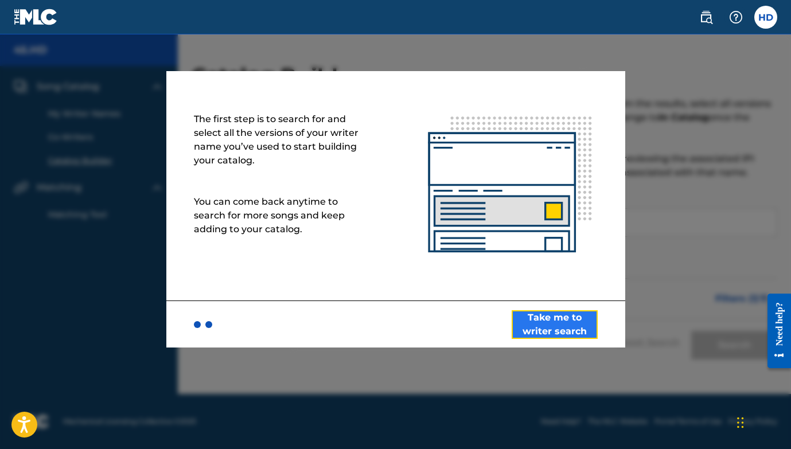
click at [560, 319] on button "Take me to writer search" at bounding box center [554, 324] width 86 height 29
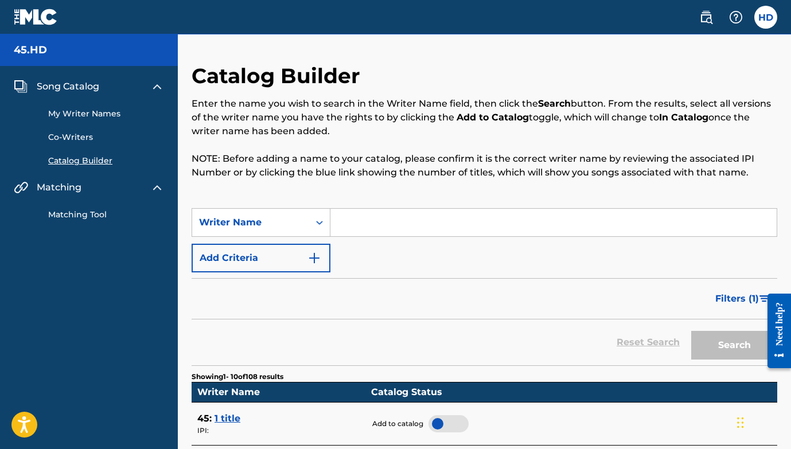
click at [376, 225] on input "Search Form" at bounding box center [553, 223] width 446 height 28
click at [111, 114] on link "My Writer Names" at bounding box center [106, 114] width 116 height 12
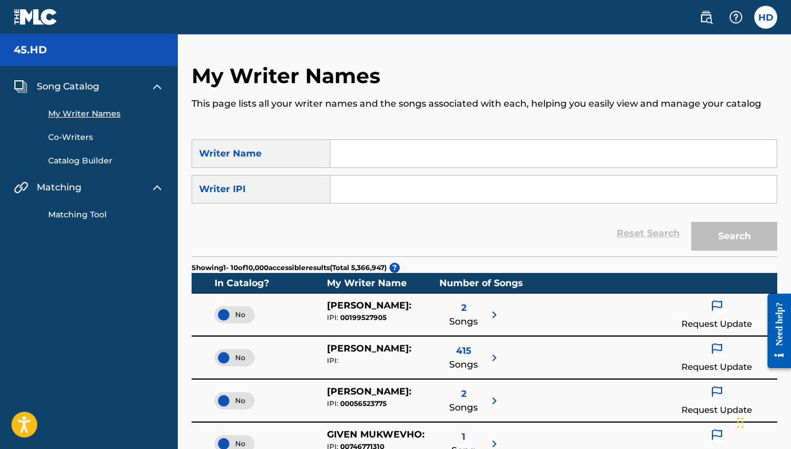
click at [519, 153] on input "Search Form" at bounding box center [553, 154] width 446 height 28
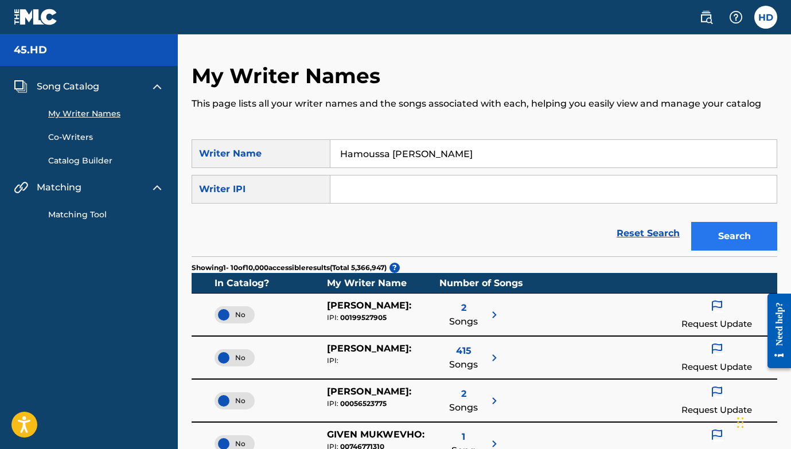
type input "Hamoussa Diane Dabo"
click at [729, 235] on button "Search" at bounding box center [734, 236] width 86 height 29
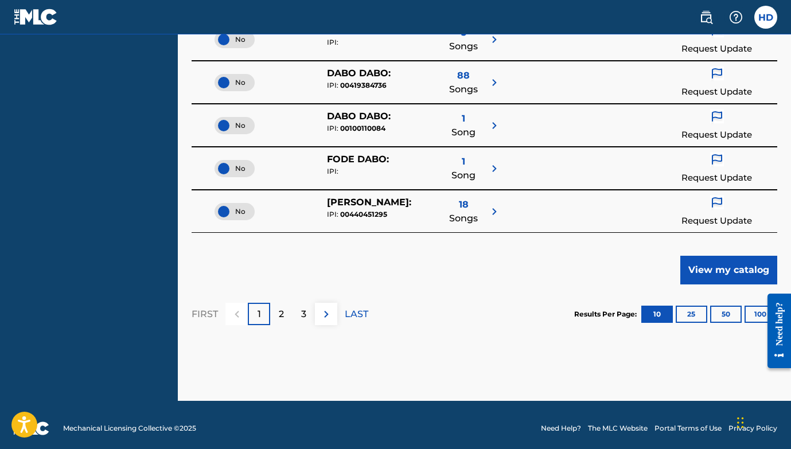
scroll to position [497, 0]
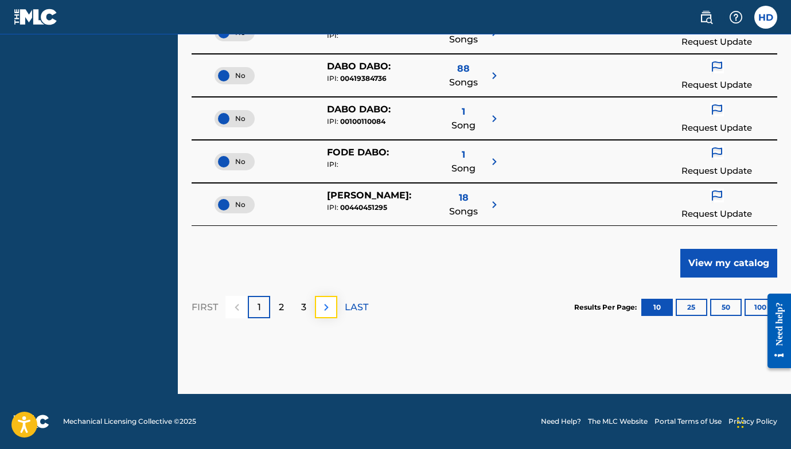
click at [327, 307] on img at bounding box center [326, 307] width 14 height 14
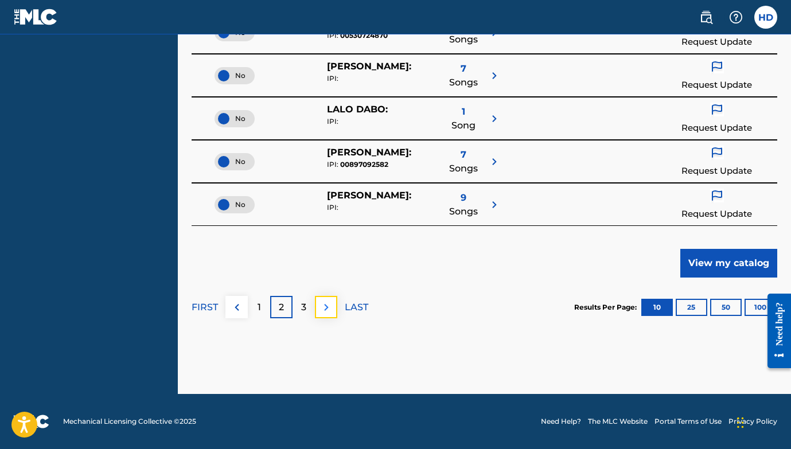
click at [332, 304] on button at bounding box center [326, 307] width 22 height 22
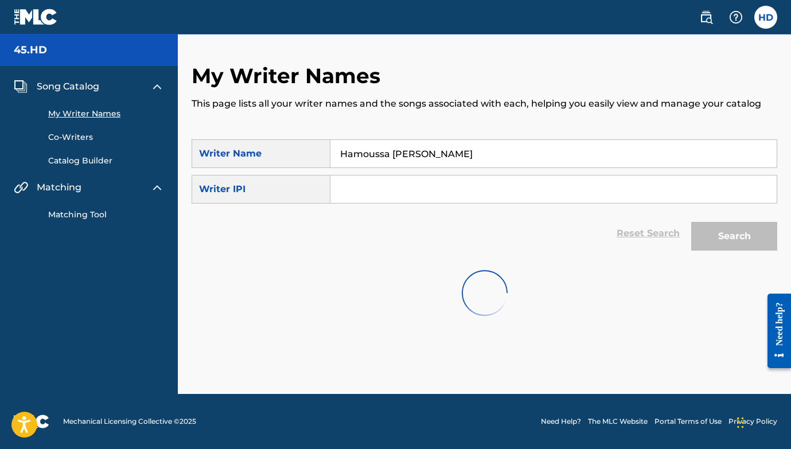
scroll to position [0, 0]
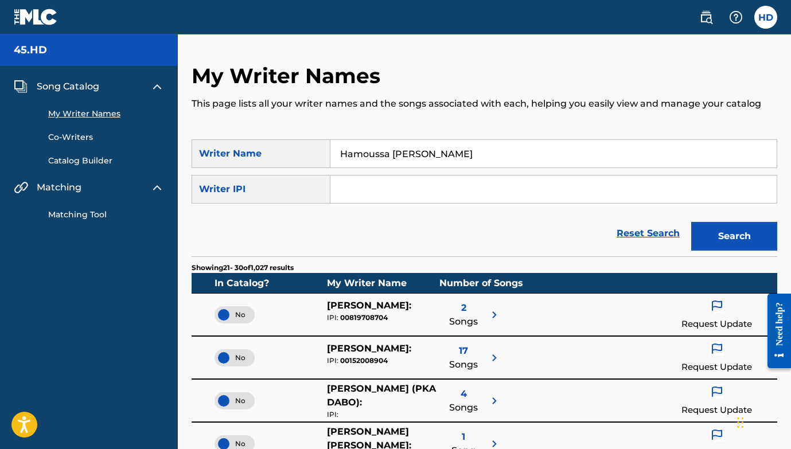
click at [78, 141] on link "Co-Writers" at bounding box center [106, 137] width 116 height 12
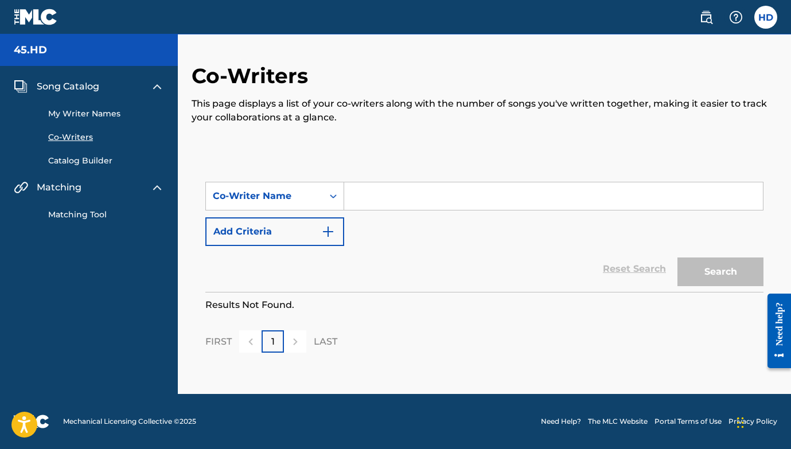
click at [485, 202] on input "Search Form" at bounding box center [553, 196] width 418 height 28
type input "Hamoussa Diane Dabo"
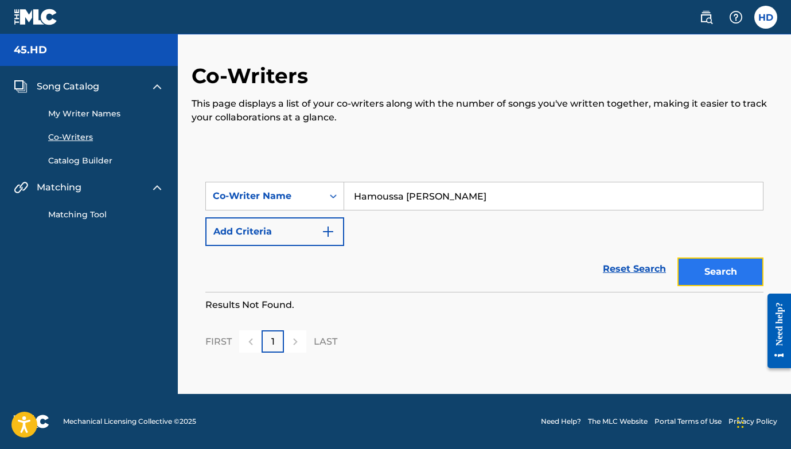
click at [722, 271] on button "Search" at bounding box center [720, 271] width 86 height 29
click at [93, 161] on link "Catalog Builder" at bounding box center [106, 161] width 116 height 12
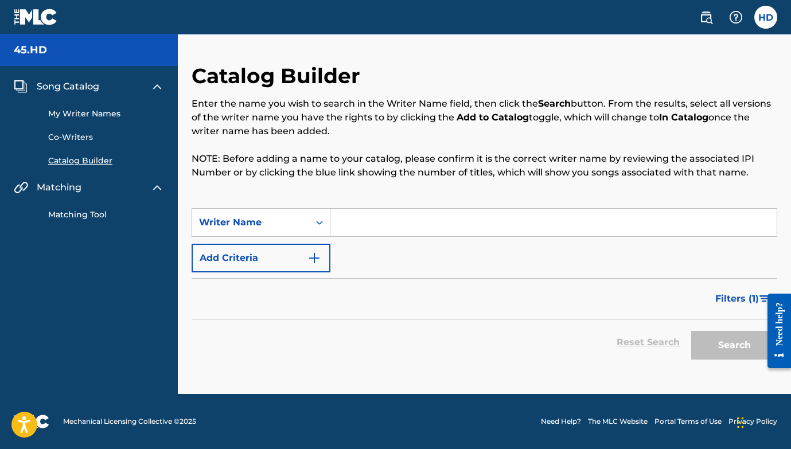
click at [355, 220] on input "Search Form" at bounding box center [553, 223] width 446 height 28
type input "Hamoussa Diane Dabo"
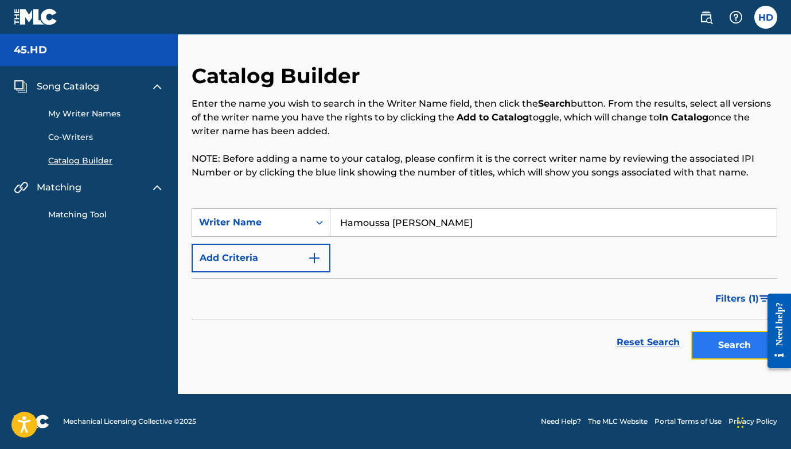
click at [744, 342] on button "Search" at bounding box center [734, 345] width 86 height 29
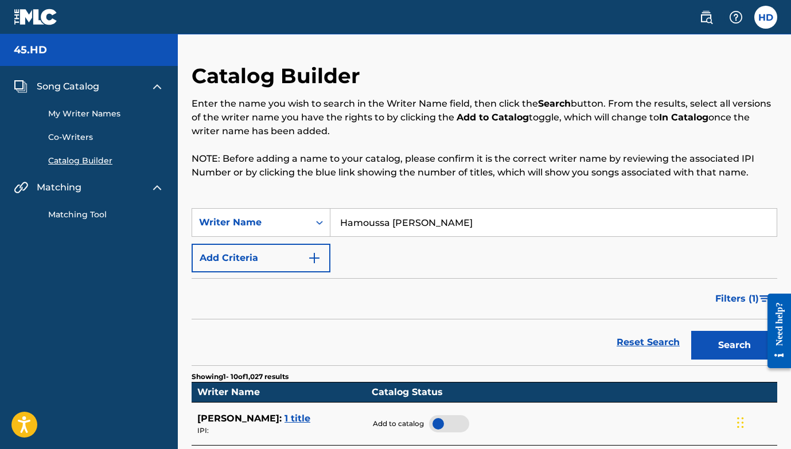
click at [58, 17] on div at bounding box center [39, 17] width 51 height 34
click at [52, 83] on span "Song Catalog" at bounding box center [68, 87] width 62 height 14
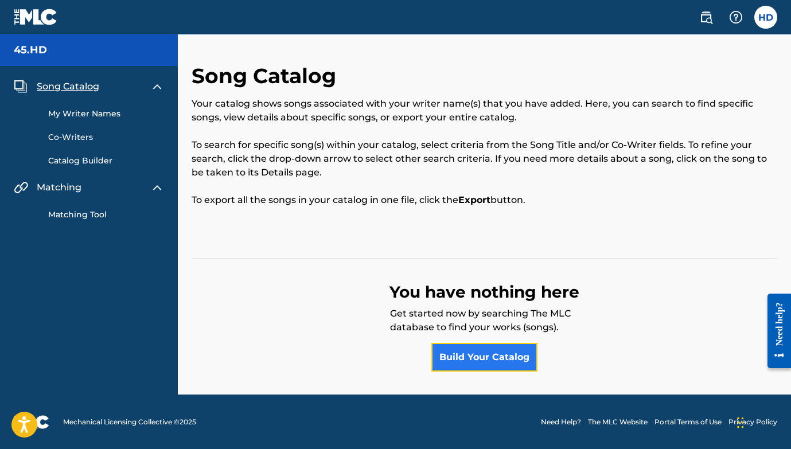
click at [491, 362] on link "Build Your Catalog" at bounding box center [484, 357] width 106 height 29
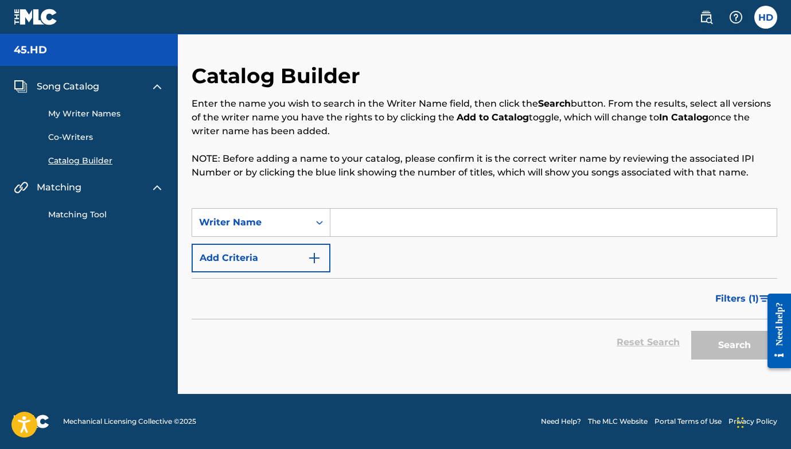
click at [448, 221] on input "Search Form" at bounding box center [553, 223] width 446 height 28
type input "Hamoussa Diane Dabo"
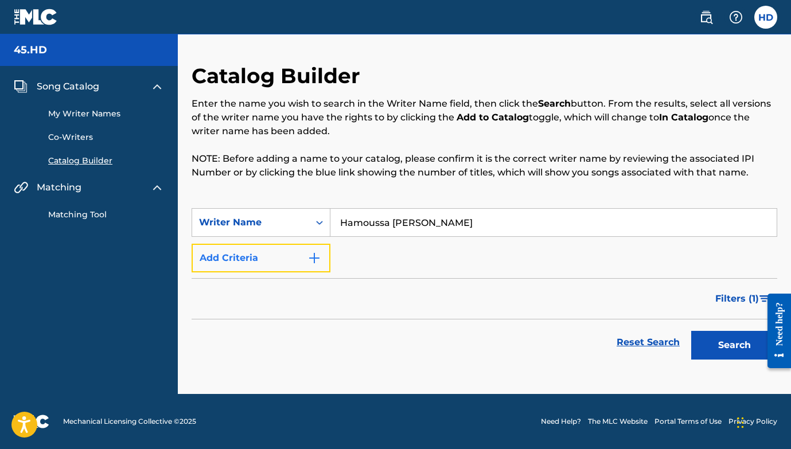
click at [318, 258] on img "Search Form" at bounding box center [314, 258] width 14 height 14
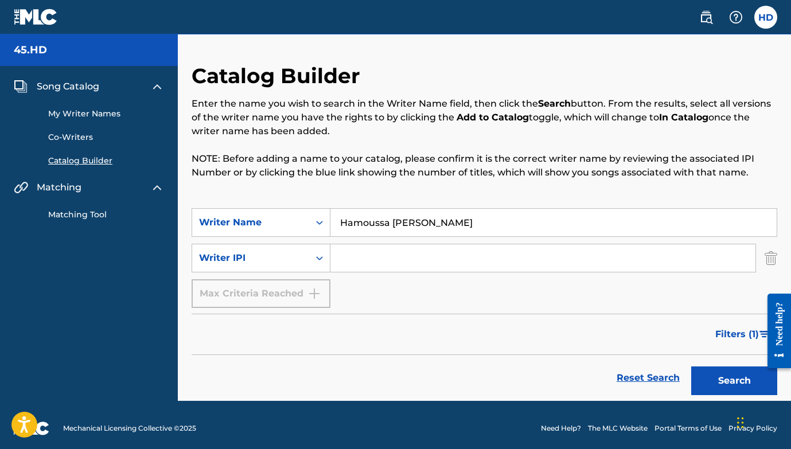
click at [378, 266] on input "Search Form" at bounding box center [542, 258] width 425 height 28
click at [722, 375] on button "Search" at bounding box center [734, 380] width 86 height 29
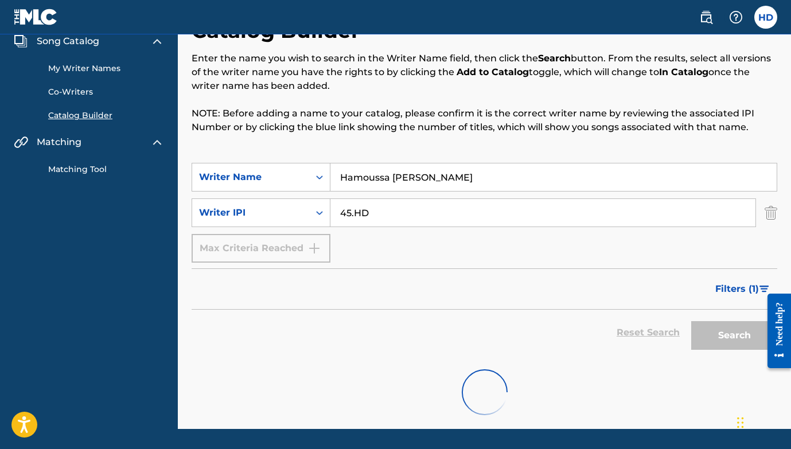
scroll to position [80, 0]
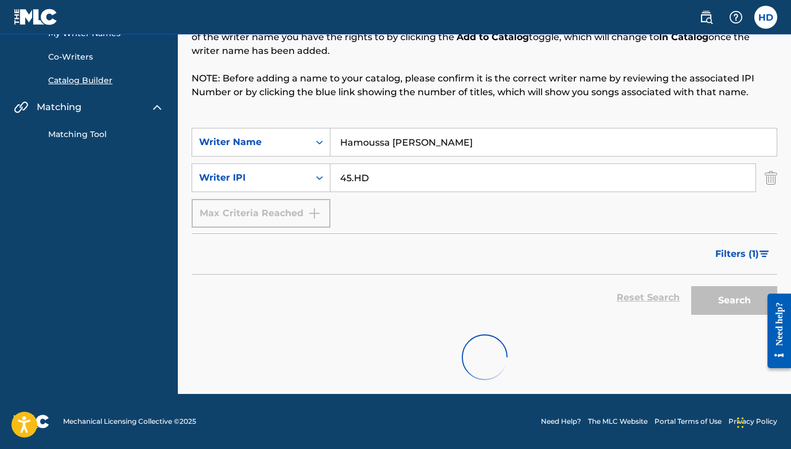
click at [372, 177] on input "45.HD" at bounding box center [542, 178] width 425 height 28
type input "4"
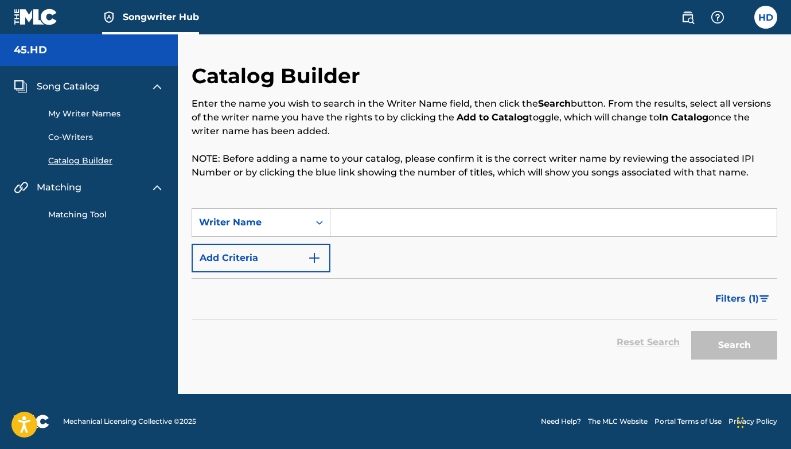
click at [461, 217] on input "Search Form" at bounding box center [553, 223] width 446 height 28
type input "Hamoussa [PERSON_NAME]"
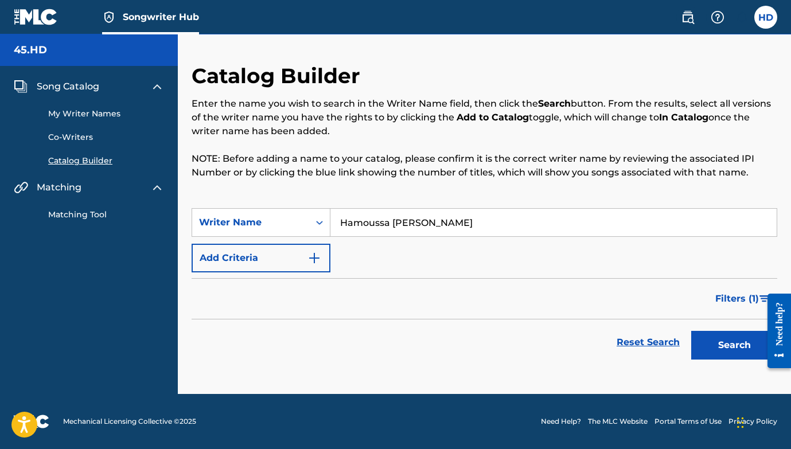
drag, startPoint x: 388, startPoint y: 265, endPoint x: 358, endPoint y: 262, distance: 29.4
click at [388, 265] on div "SearchWithCriteriaac1fd7c5-41aa-4e1a-bfe0-47a90a523c61 Writer Name Hamoussa Dia…" at bounding box center [483, 240] width 585 height 64
click at [307, 254] on button "Add Criteria" at bounding box center [260, 258] width 139 height 29
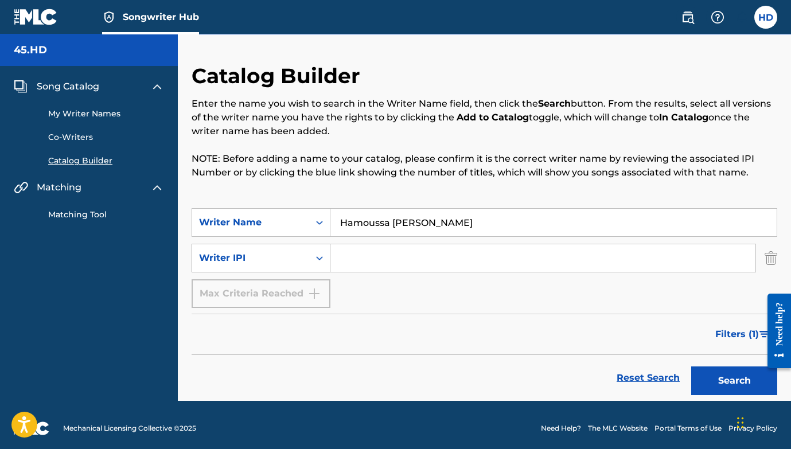
click at [320, 264] on div "Search Form" at bounding box center [319, 258] width 21 height 21
click at [316, 277] on div "Writer IPI" at bounding box center [261, 286] width 138 height 29
click at [737, 379] on button "Search" at bounding box center [734, 380] width 86 height 29
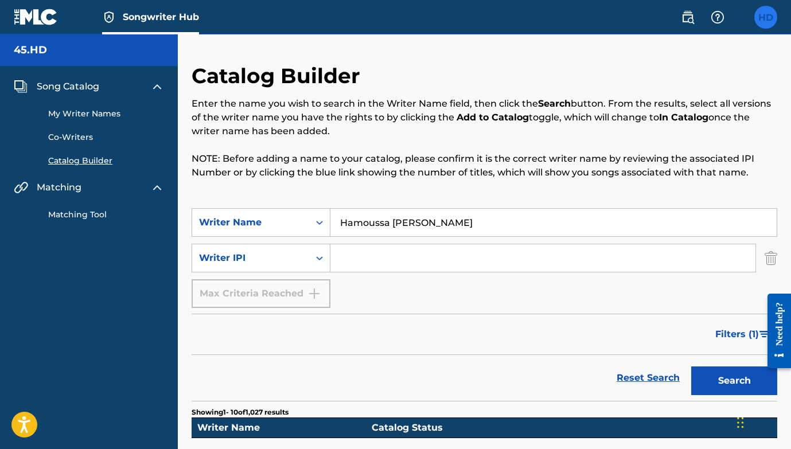
click at [766, 18] on label at bounding box center [765, 17] width 23 height 23
click at [765, 17] on input "HD Hamoussa Diane Dabo unidadpapi@gmail.com Notification Preferences Profile Lo…" at bounding box center [765, 17] width 0 height 0
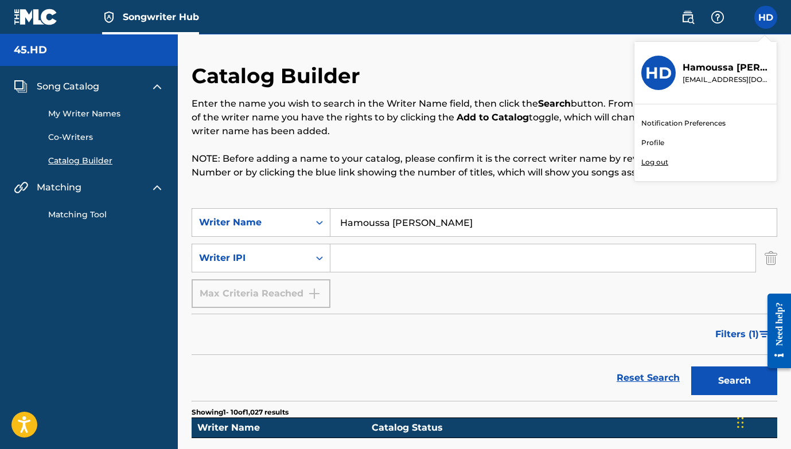
click at [654, 142] on link "Profile" at bounding box center [652, 143] width 23 height 10
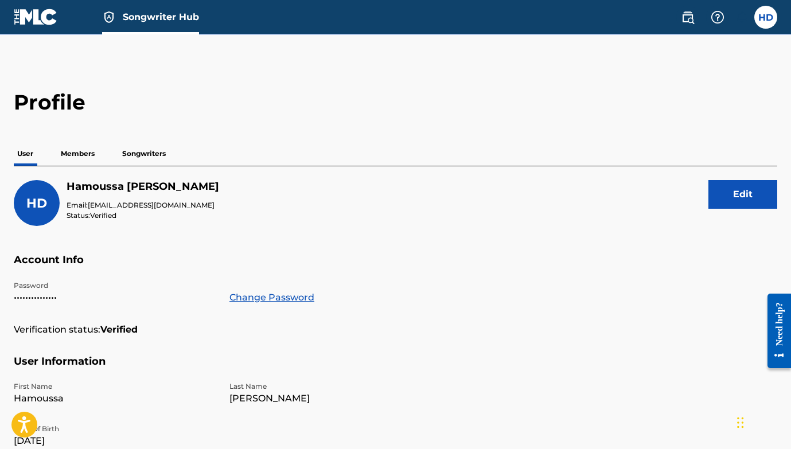
click at [44, 9] on img at bounding box center [36, 17] width 44 height 17
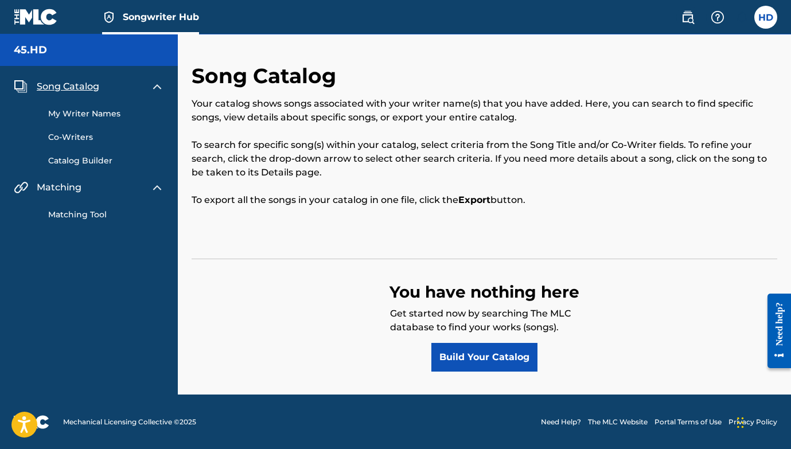
click at [89, 214] on link "Matching Tool" at bounding box center [106, 215] width 116 height 12
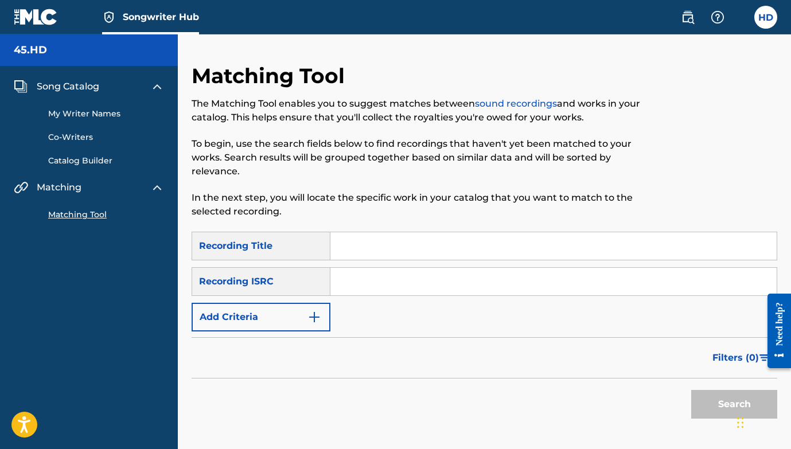
click at [386, 244] on input "Search Form" at bounding box center [553, 246] width 446 height 28
type input "Hamoussa Diane Dabo"
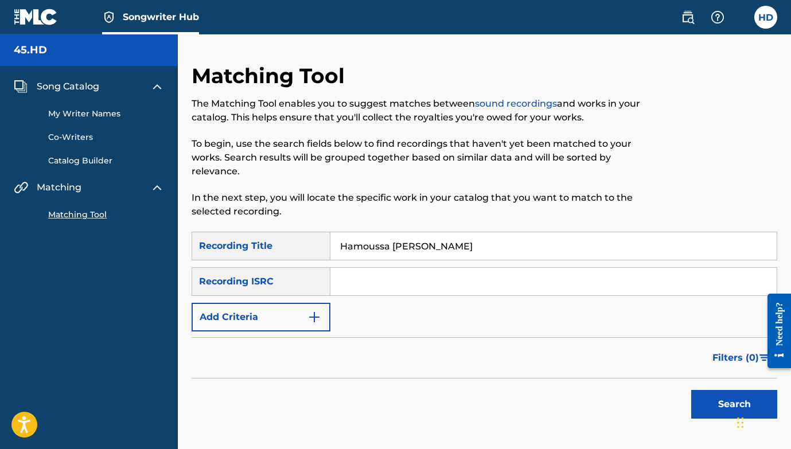
click at [406, 282] on input "Search Form" at bounding box center [553, 282] width 446 height 28
click at [386, 317] on div "SearchWithCriteria1cae9cbc-b6cb-4836-978d-e85a816766b4 Recording Title Hamoussa…" at bounding box center [483, 282] width 585 height 100
drag, startPoint x: 705, startPoint y: 399, endPoint x: 665, endPoint y: 378, distance: 45.4
click at [705, 398] on button "Search" at bounding box center [734, 404] width 86 height 29
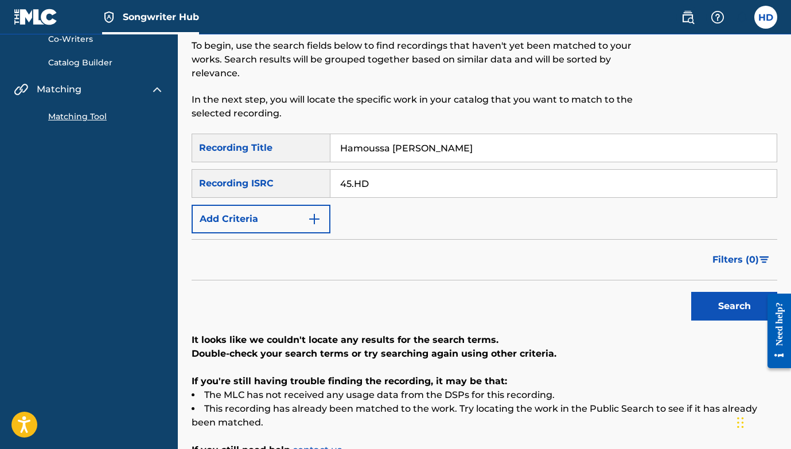
scroll to position [153, 0]
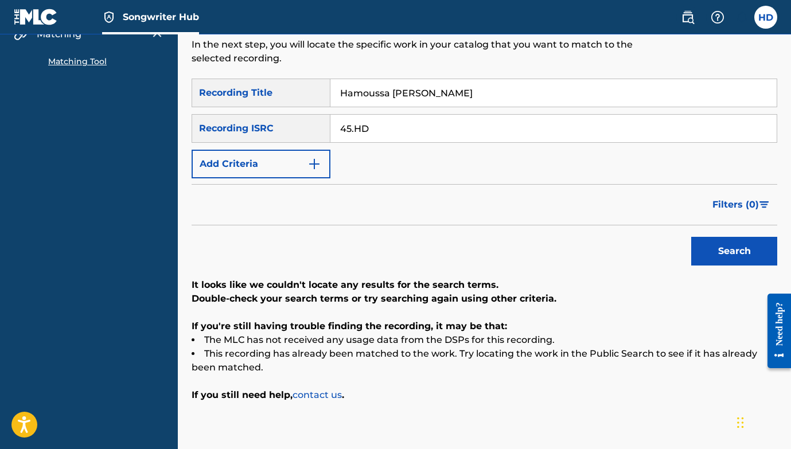
drag, startPoint x: 384, startPoint y: 123, endPoint x: 317, endPoint y: 123, distance: 67.1
click at [317, 123] on div "SearchWithCriteria7c764aa3-0790-49f6-827e-8a97524ac48a Recording ISRC 45.HD" at bounding box center [483, 128] width 585 height 29
click at [384, 130] on input "45.HD" at bounding box center [553, 129] width 446 height 28
click at [380, 128] on input "45.HD" at bounding box center [553, 129] width 446 height 28
type input "4"
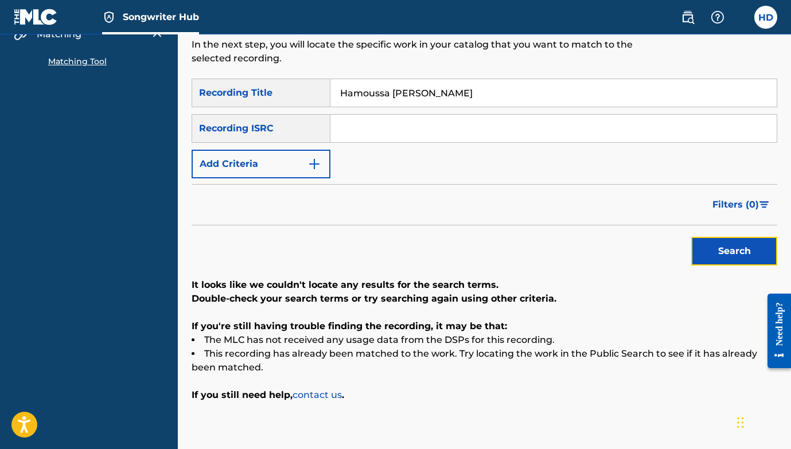
drag, startPoint x: 742, startPoint y: 254, endPoint x: 728, endPoint y: 252, distance: 14.5
click at [742, 254] on button "Search" at bounding box center [734, 251] width 86 height 29
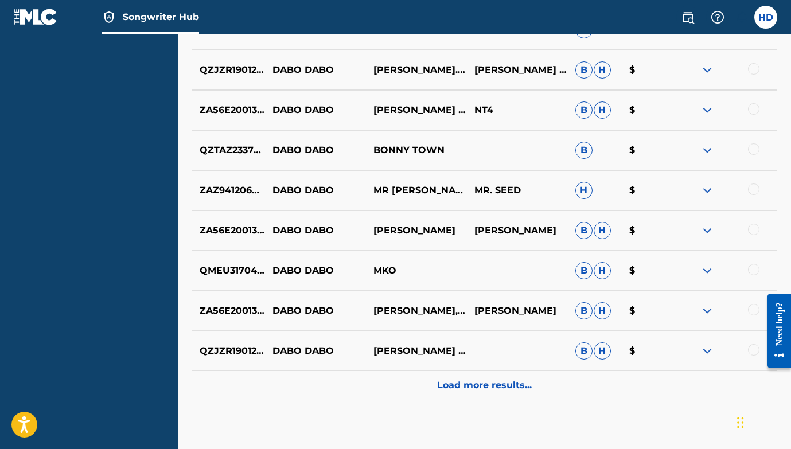
scroll to position [508, 0]
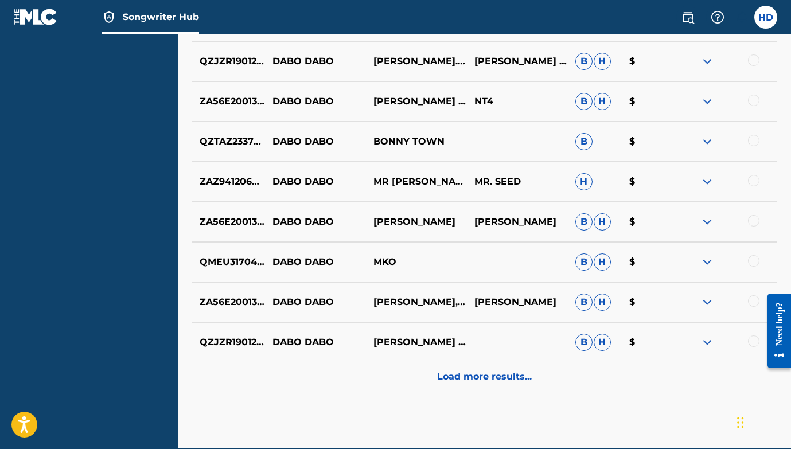
click at [491, 375] on p "Load more results..." at bounding box center [484, 377] width 95 height 14
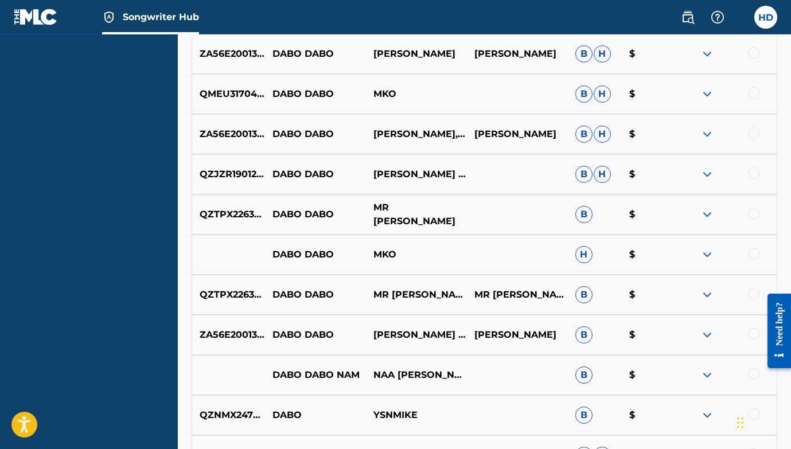
scroll to position [693, 0]
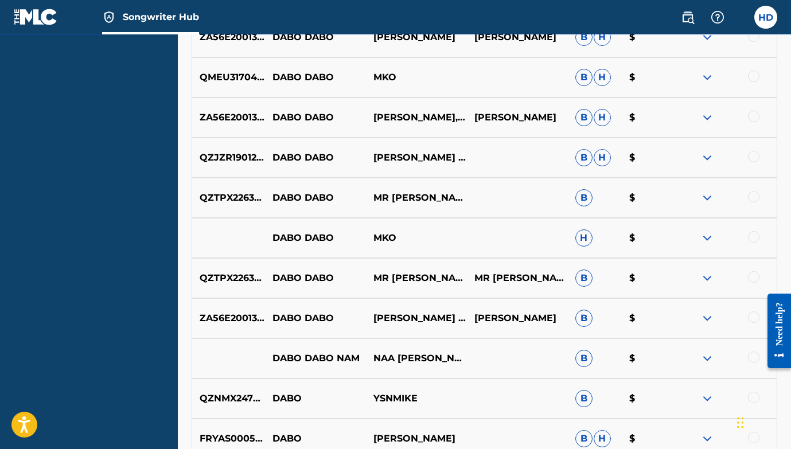
click at [710, 354] on img at bounding box center [707, 358] width 14 height 14
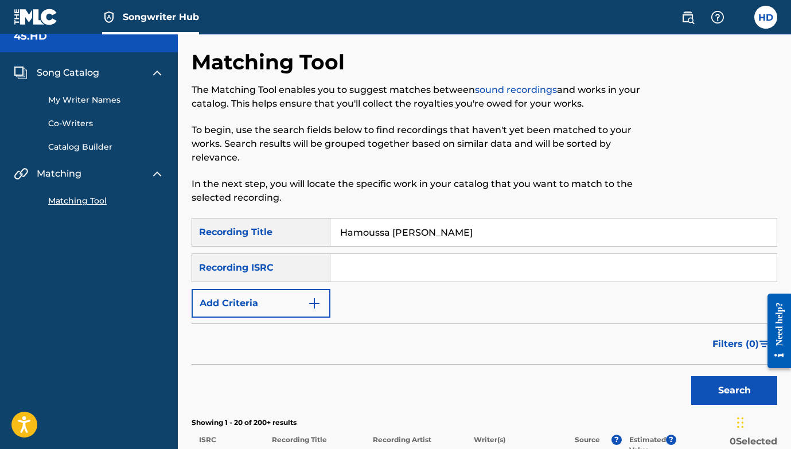
scroll to position [0, 0]
